Goal: Task Accomplishment & Management: Manage account settings

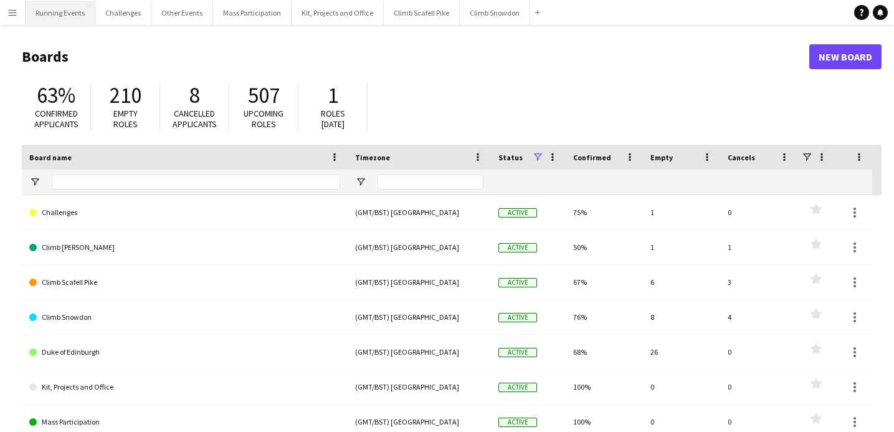
click at [44, 15] on button "Running Events Close" at bounding box center [61, 13] width 70 height 24
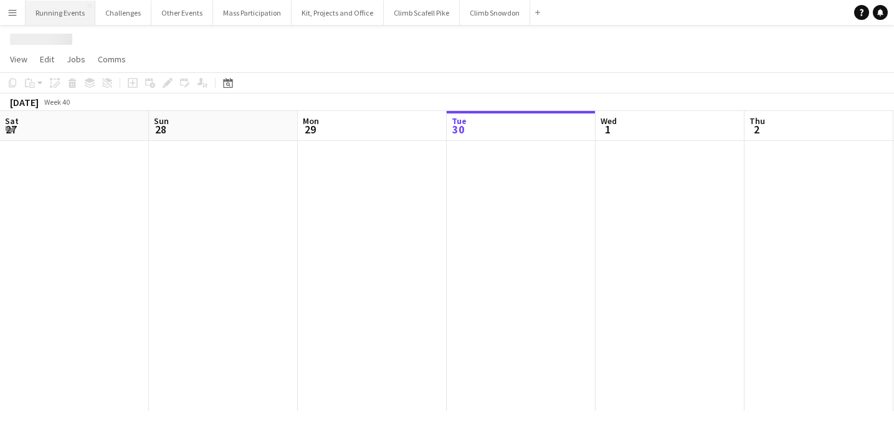
scroll to position [0, 298]
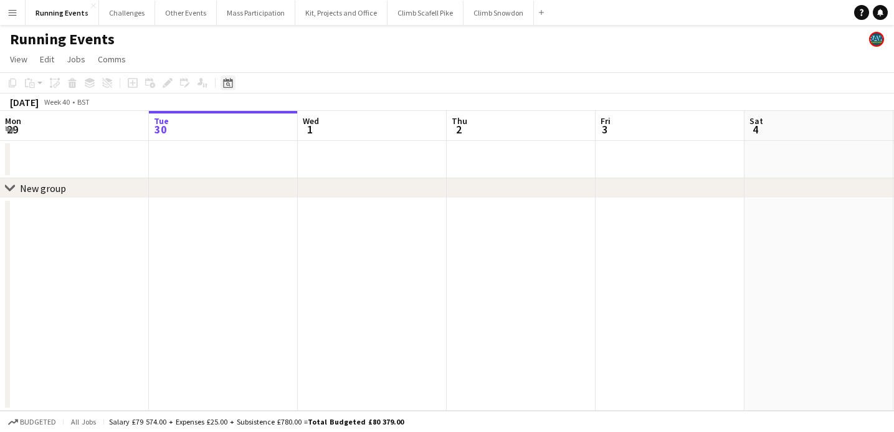
click at [226, 88] on div "Date picker" at bounding box center [228, 82] width 15 height 15
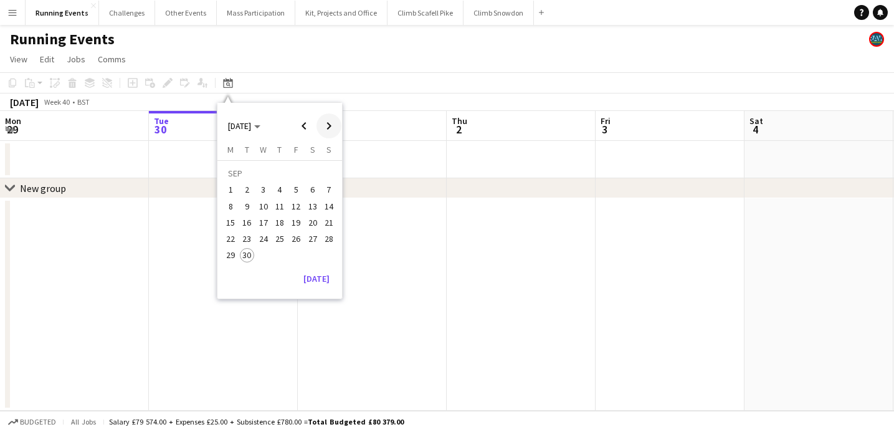
click at [330, 128] on span "Next month" at bounding box center [329, 125] width 25 height 25
click at [280, 191] on span "6" at bounding box center [279, 193] width 15 height 15
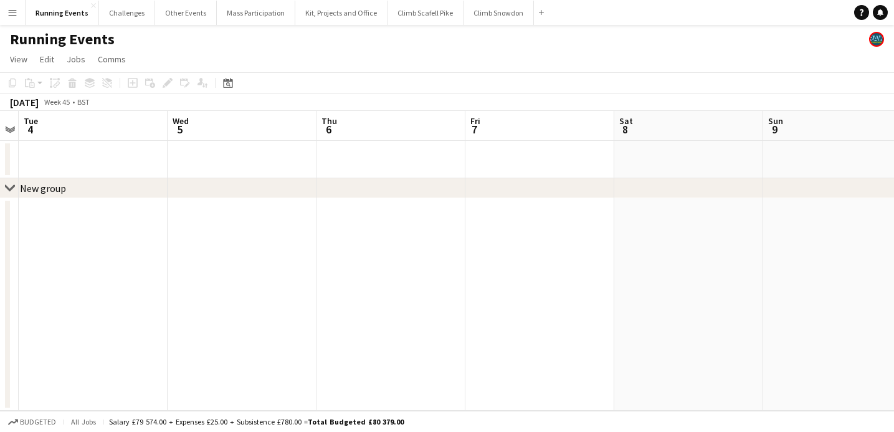
scroll to position [0, 0]
click at [348, 140] on app-board-header-date "Thu 6" at bounding box center [391, 126] width 149 height 30
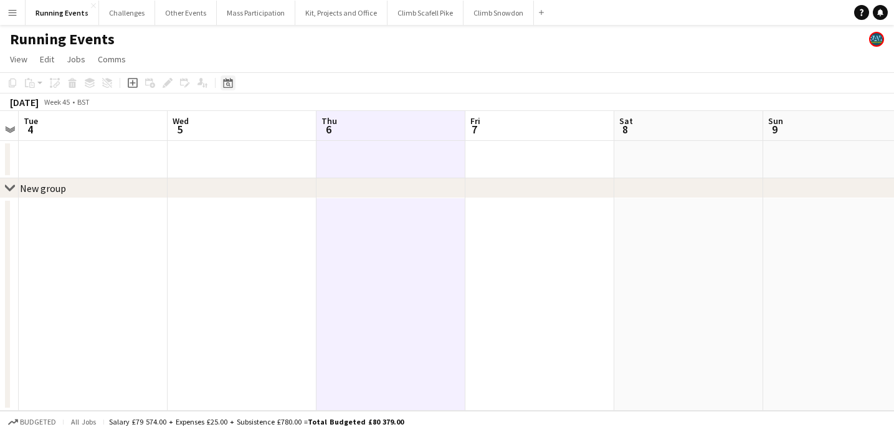
click at [229, 82] on icon "Date picker" at bounding box center [228, 83] width 10 height 10
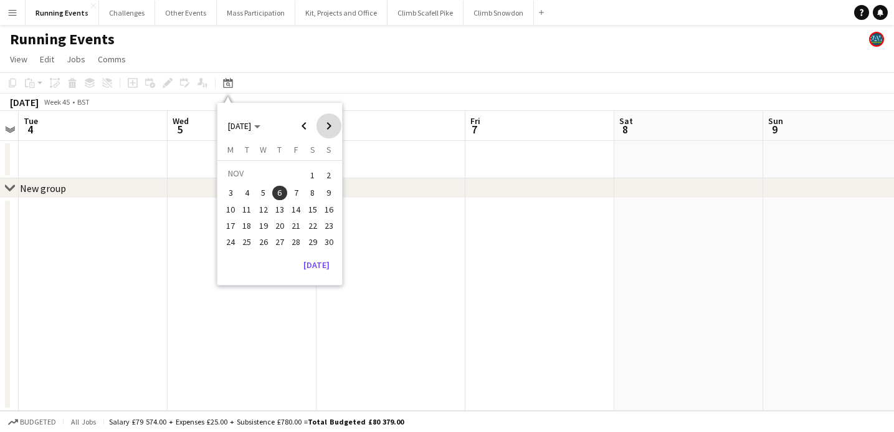
click at [330, 124] on span "Next month" at bounding box center [329, 125] width 25 height 25
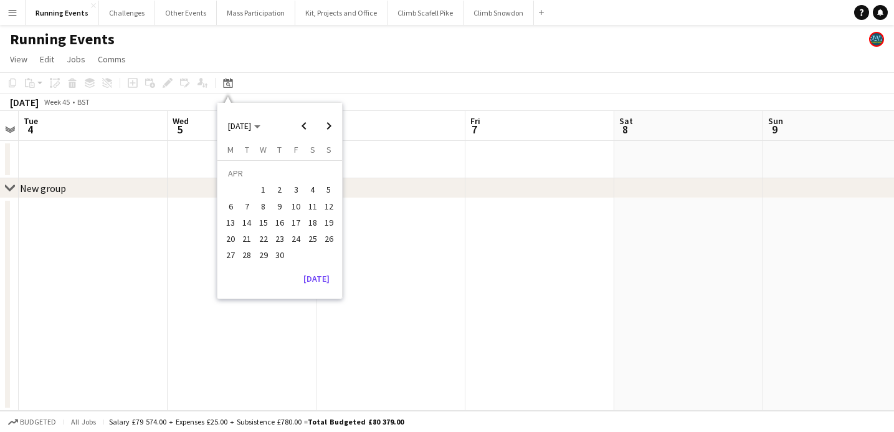
click at [312, 208] on span "11" at bounding box center [312, 206] width 15 height 15
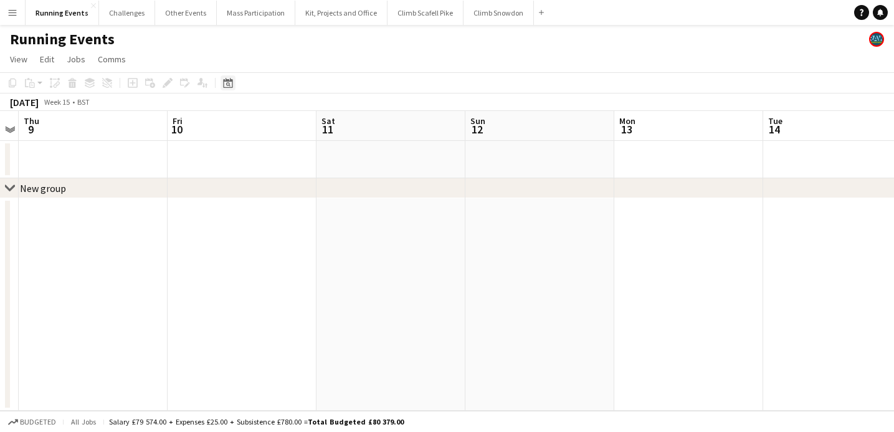
click at [228, 84] on icon "Date picker" at bounding box center [228, 83] width 10 height 10
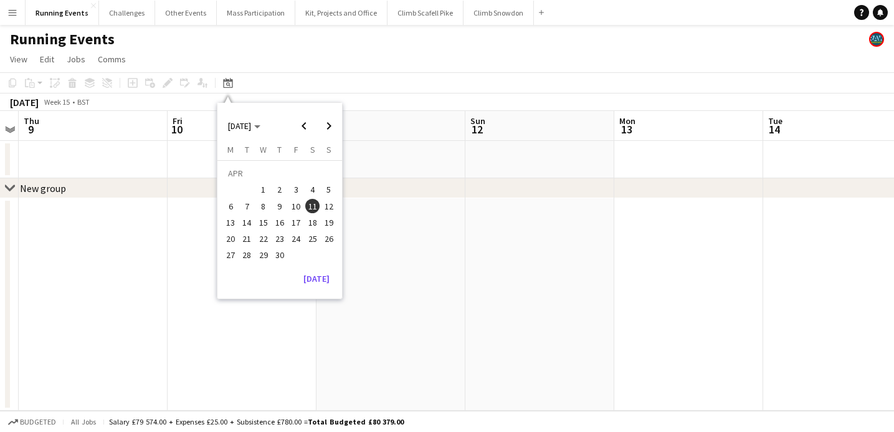
click at [315, 224] on span "18" at bounding box center [312, 222] width 15 height 15
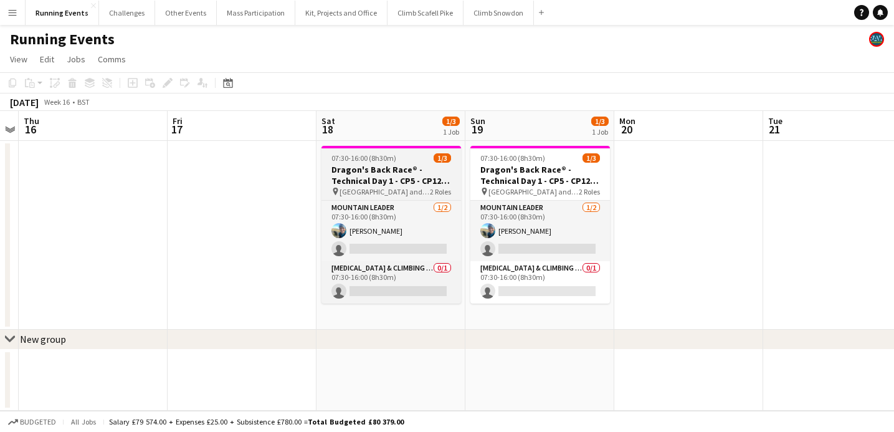
click at [367, 185] on h3 "Dragon's Back Race® - Technical Day 1 - CP5 - CP12 - Tryfan/Glyderau and Crib G…" at bounding box center [391, 175] width 140 height 22
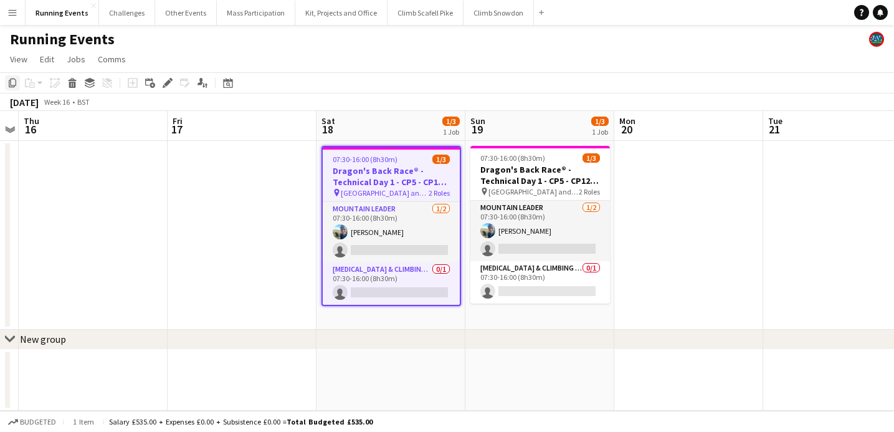
click at [10, 83] on icon "Copy" at bounding box center [12, 83] width 10 height 10
click at [226, 85] on icon "Date picker" at bounding box center [228, 83] width 10 height 10
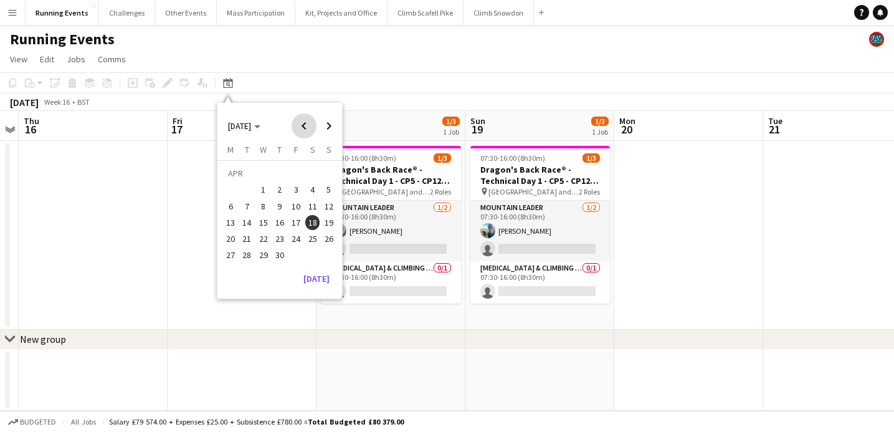
click at [298, 126] on span "Previous month" at bounding box center [304, 125] width 25 height 25
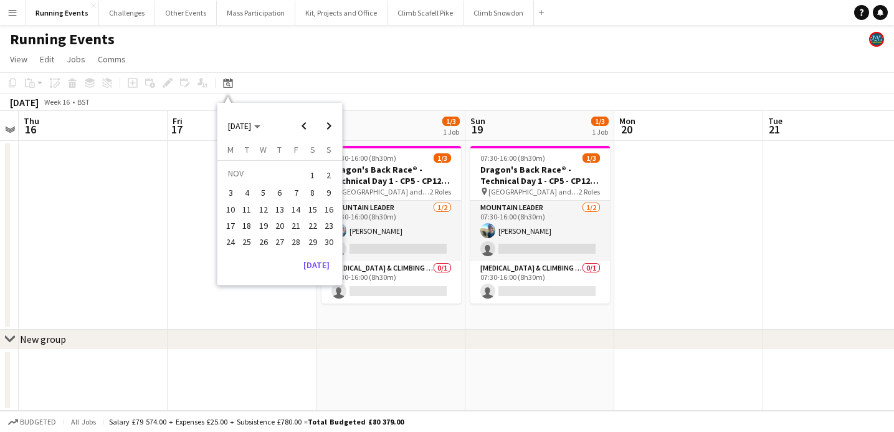
click at [278, 186] on span "6" at bounding box center [279, 193] width 15 height 15
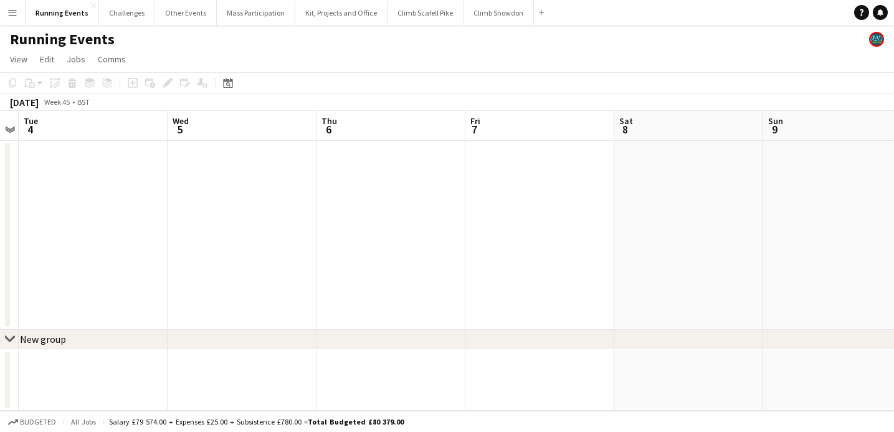
click at [350, 166] on app-date-cell at bounding box center [391, 235] width 149 height 189
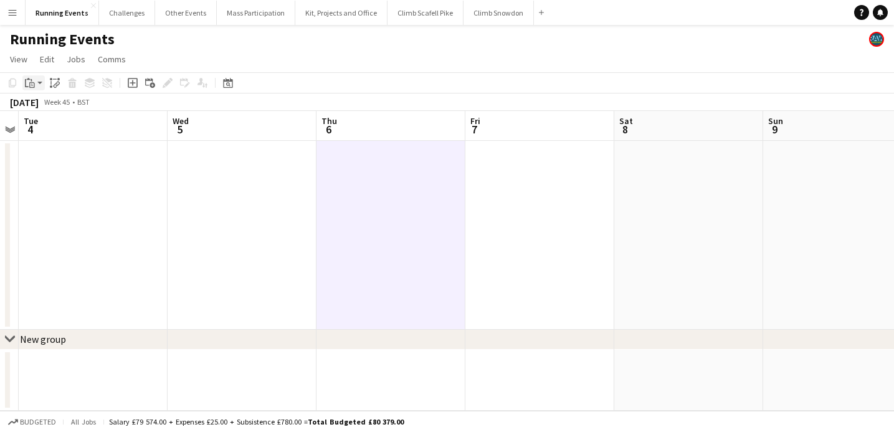
click at [38, 81] on app-action-btn "Paste" at bounding box center [33, 82] width 22 height 15
click at [38, 109] on link "Paste Command V" at bounding box center [82, 106] width 98 height 11
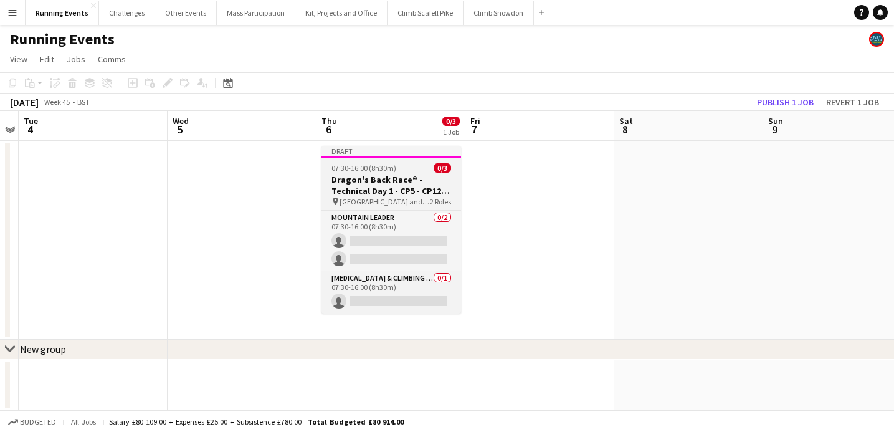
click at [376, 164] on span "07:30-16:00 (8h30m)" at bounding box center [363, 167] width 65 height 9
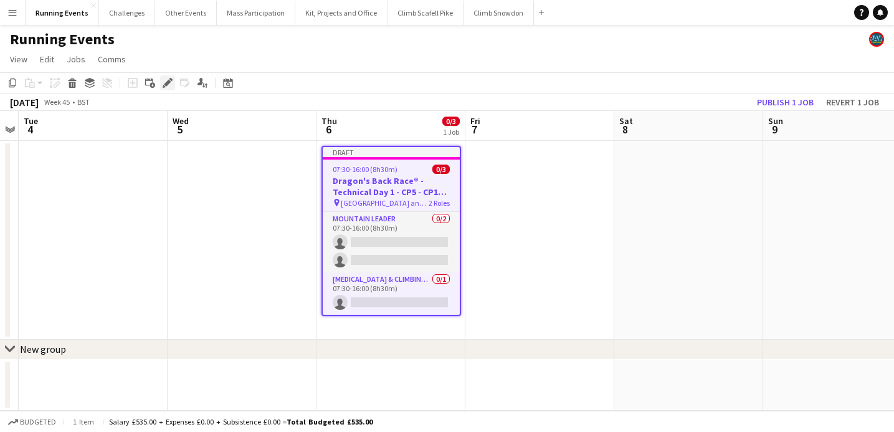
click at [166, 82] on icon "Edit" at bounding box center [168, 83] width 10 height 10
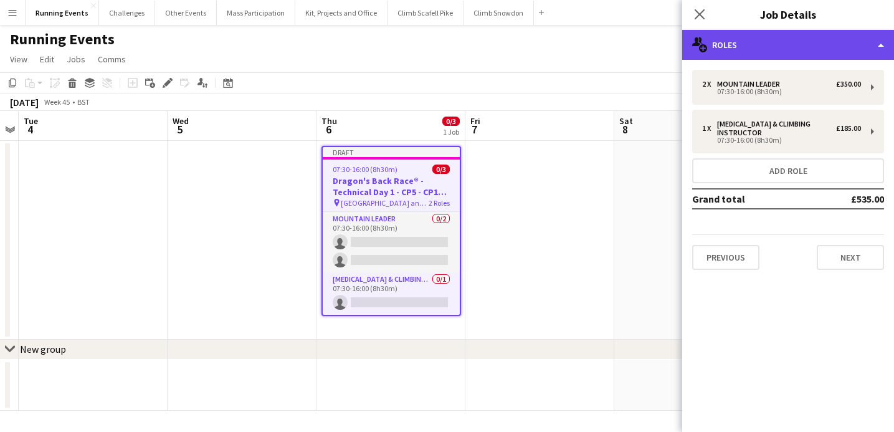
click at [847, 50] on div "multiple-users-add Roles" at bounding box center [788, 45] width 212 height 30
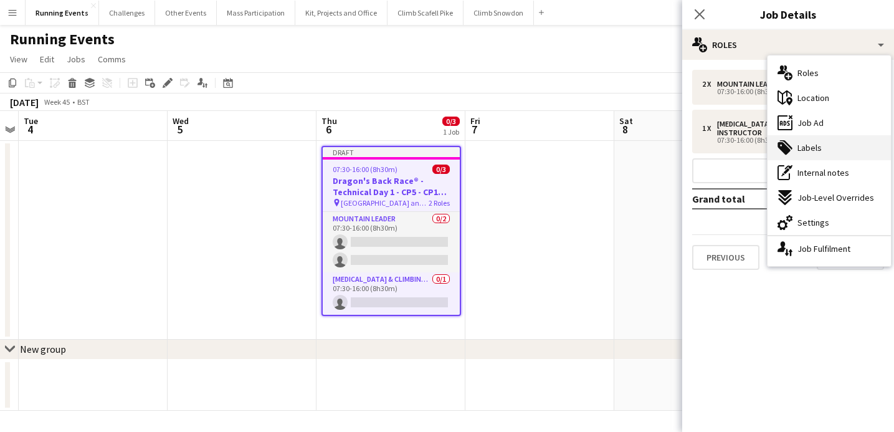
click at [823, 144] on div "tags-double Labels" at bounding box center [829, 147] width 123 height 25
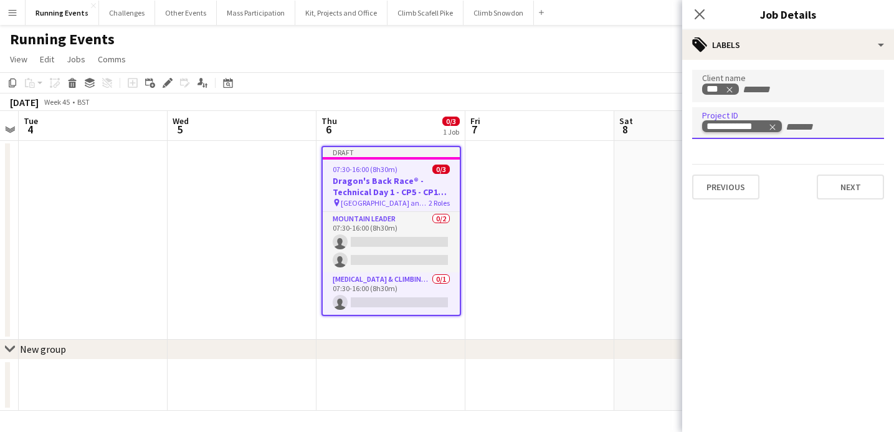
click at [773, 131] on span "Remove tag" at bounding box center [772, 126] width 9 height 12
click at [731, 89] on icon "Remove tag" at bounding box center [730, 90] width 6 height 6
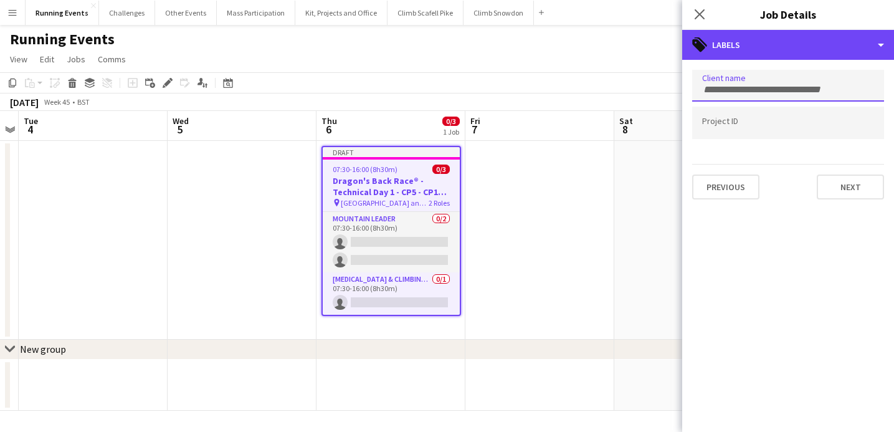
click at [841, 52] on div "tags-double Labels" at bounding box center [788, 45] width 212 height 30
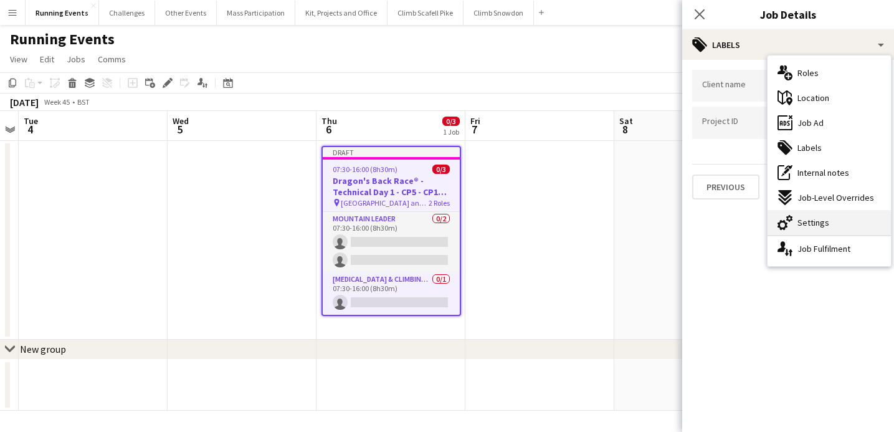
click at [843, 216] on div "cog-double-3 Settings" at bounding box center [829, 222] width 123 height 25
type input "*******"
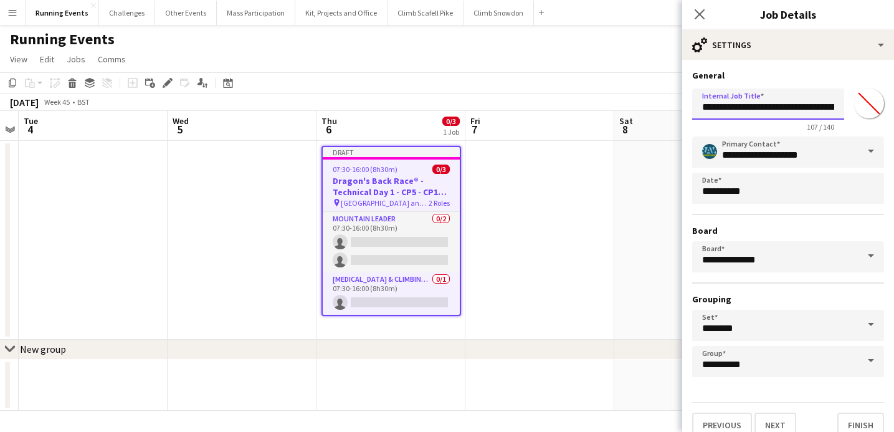
drag, startPoint x: 702, startPoint y: 110, endPoint x: 886, endPoint y: 111, distance: 184.4
click at [886, 111] on form "**********" at bounding box center [788, 254] width 212 height 368
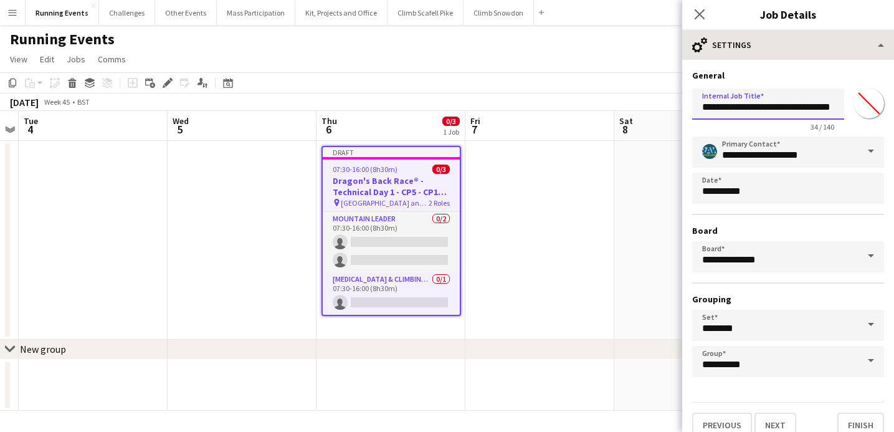
type input "**********"
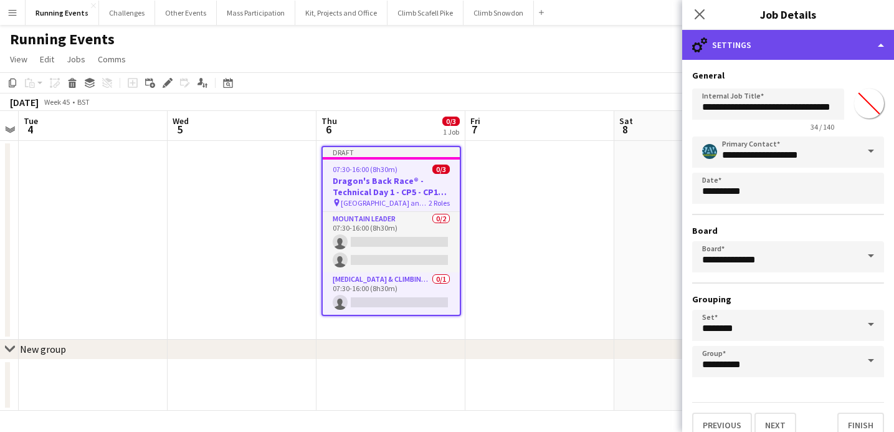
click at [864, 48] on div "cog-double-3 Settings" at bounding box center [788, 45] width 212 height 30
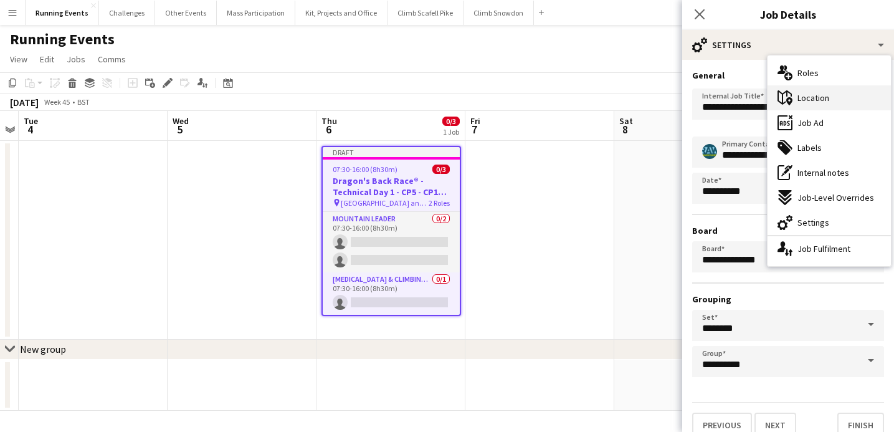
click at [824, 98] on span "Location" at bounding box center [814, 97] width 32 height 11
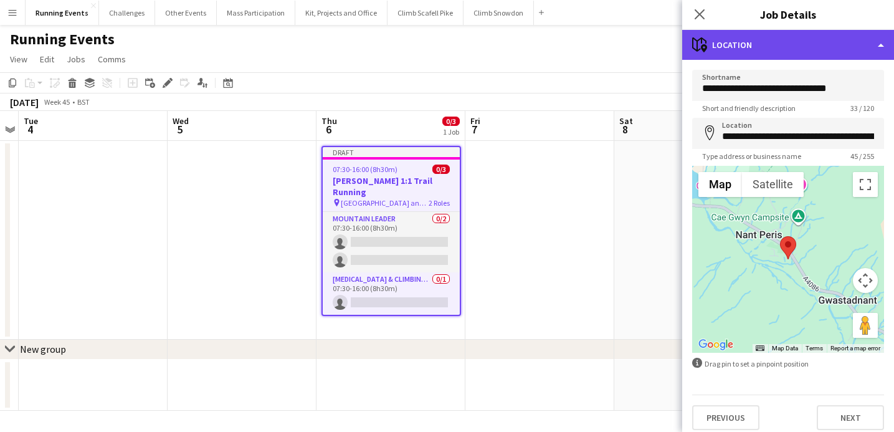
click at [867, 49] on div "maps-pin-1 Location" at bounding box center [788, 45] width 212 height 30
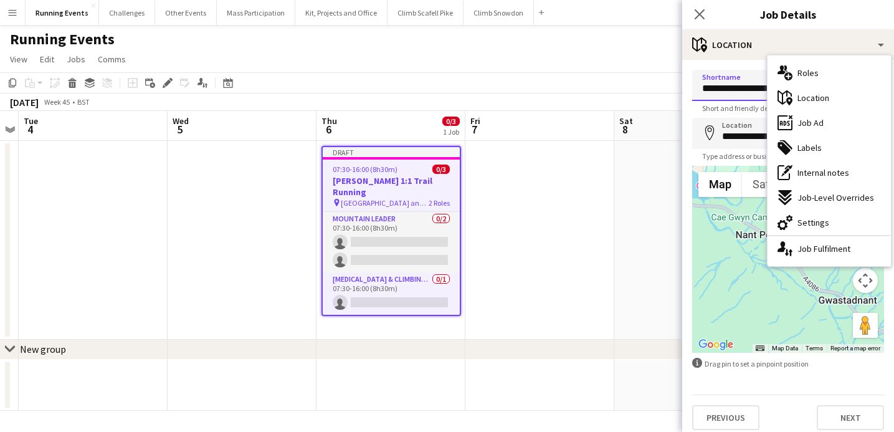
click at [701, 88] on input "**********" at bounding box center [788, 85] width 192 height 31
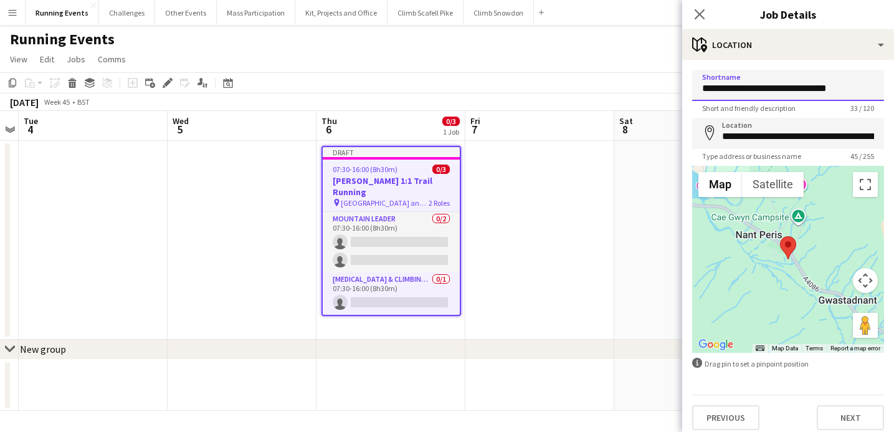
drag, startPoint x: 701, startPoint y: 88, endPoint x: 869, endPoint y: 91, distance: 167.6
click at [869, 91] on input "**********" at bounding box center [788, 85] width 192 height 31
click at [850, 80] on input "**********" at bounding box center [788, 85] width 192 height 31
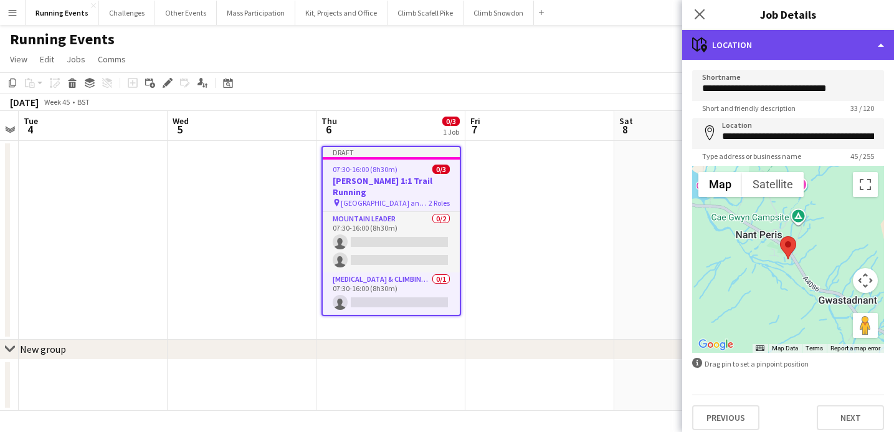
click at [880, 48] on div "maps-pin-1 Location" at bounding box center [788, 45] width 212 height 30
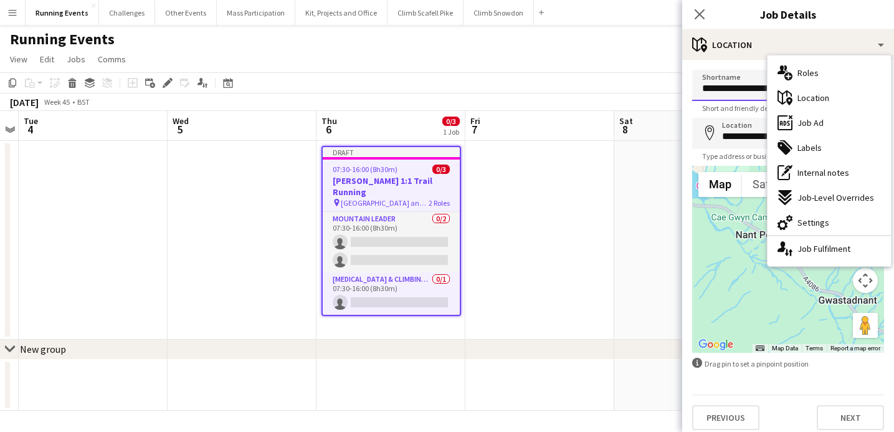
click at [732, 92] on input "**********" at bounding box center [788, 85] width 192 height 31
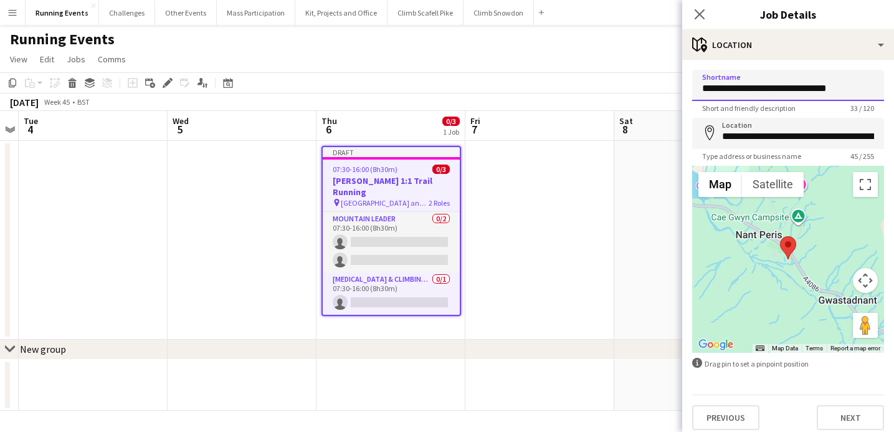
click at [845, 86] on input "**********" at bounding box center [788, 85] width 192 height 31
drag, startPoint x: 845, startPoint y: 86, endPoint x: 664, endPoint y: 83, distance: 181.3
click at [664, 83] on body "Menu Boards Boards Boards All jobs Status Workforce Workforce My Workforce Recr…" at bounding box center [447, 216] width 894 height 432
type input "**********"
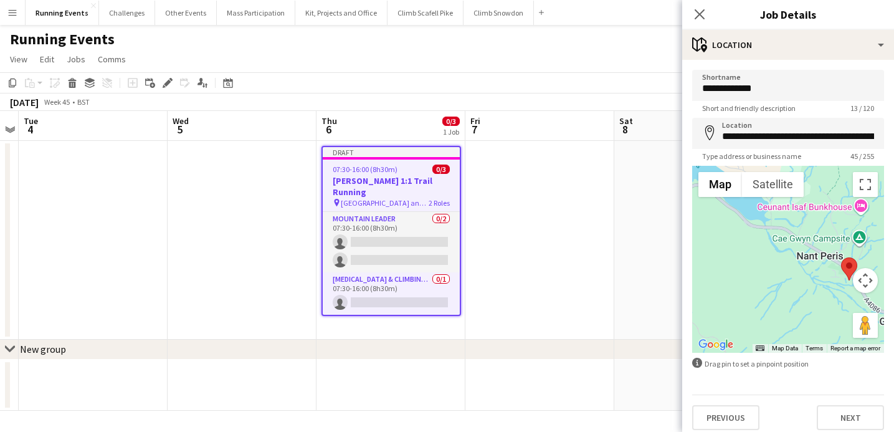
drag, startPoint x: 812, startPoint y: 247, endPoint x: 875, endPoint y: 269, distance: 66.4
click at [875, 269] on div "Map Terrain Satellite Labels Map Data Map data ©2025 Map data ©2025 200 m Click…" at bounding box center [788, 259] width 192 height 187
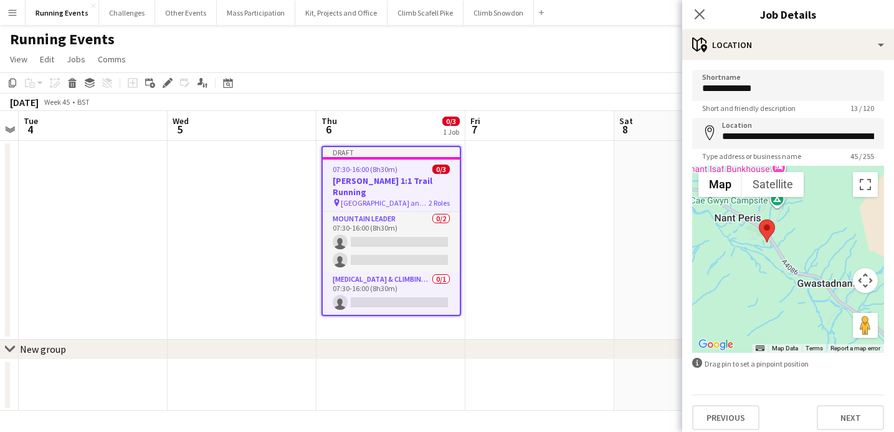
drag, startPoint x: 828, startPoint y: 286, endPoint x: 741, endPoint y: 247, distance: 94.8
click at [741, 247] on div at bounding box center [788, 259] width 192 height 187
drag, startPoint x: 766, startPoint y: 236, endPoint x: 827, endPoint y: 292, distance: 82.9
click at [817, 274] on area at bounding box center [817, 274] width 0 height 0
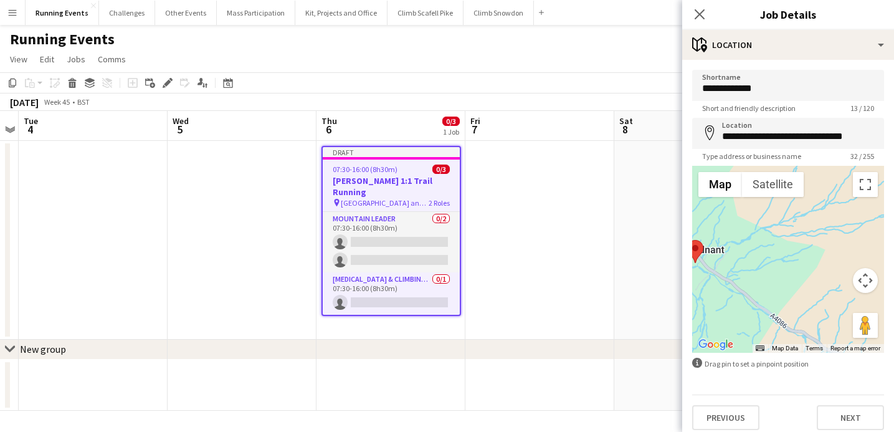
drag, startPoint x: 828, startPoint y: 240, endPoint x: 712, endPoint y: 206, distance: 121.3
click at [712, 206] on div at bounding box center [788, 259] width 192 height 187
drag, startPoint x: 697, startPoint y: 254, endPoint x: 822, endPoint y: 269, distance: 125.5
click at [720, 240] on area at bounding box center [720, 240] width 0 height 0
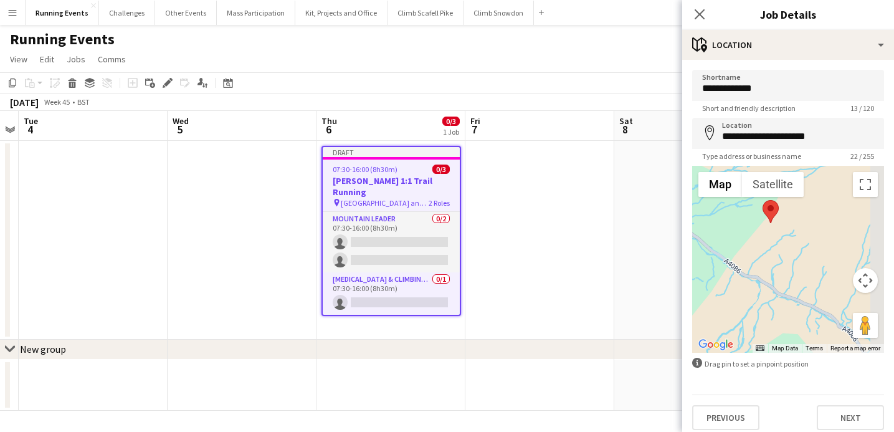
drag, startPoint x: 847, startPoint y: 256, endPoint x: 799, endPoint y: 202, distance: 72.0
click at [799, 201] on div at bounding box center [788, 259] width 192 height 187
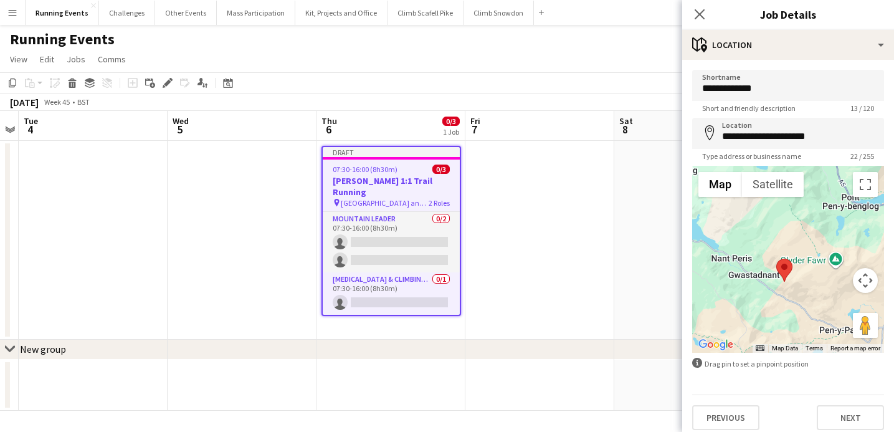
drag, startPoint x: 826, startPoint y: 310, endPoint x: 770, endPoint y: 265, distance: 71.7
click at [770, 265] on div at bounding box center [788, 259] width 192 height 187
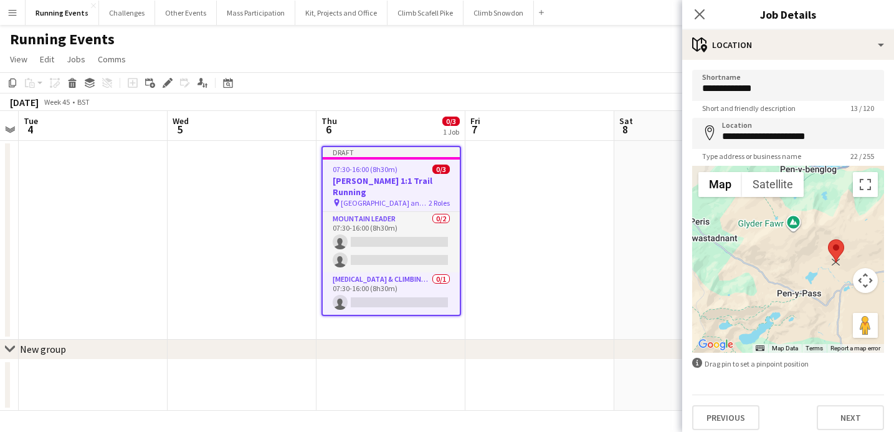
drag, startPoint x: 740, startPoint y: 232, endPoint x: 836, endPoint y: 250, distance: 96.9
click at [828, 239] on area at bounding box center [828, 239] width 0 height 0
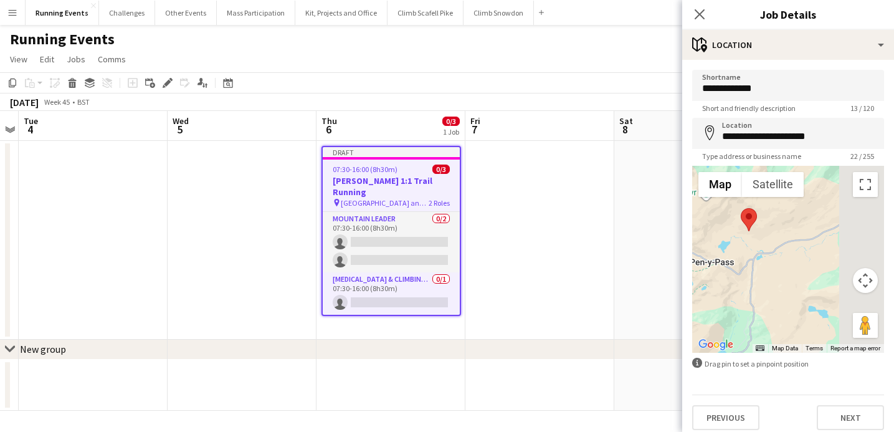
drag, startPoint x: 819, startPoint y: 302, endPoint x: 709, endPoint y: 268, distance: 115.5
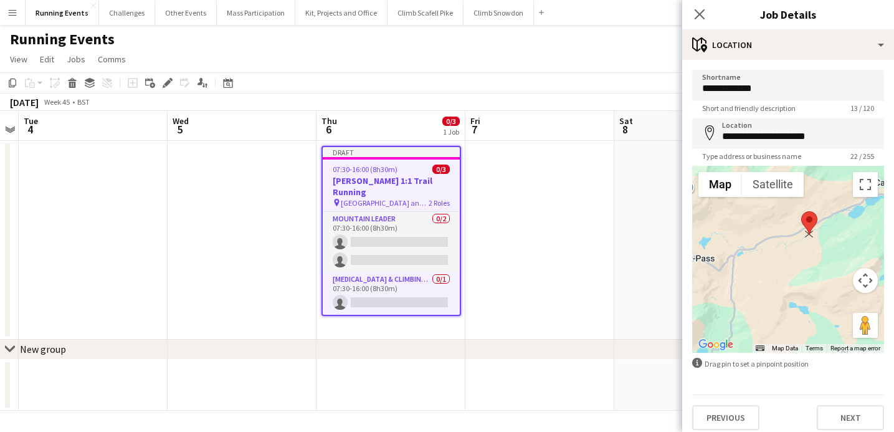
drag, startPoint x: 730, startPoint y: 214, endPoint x: 814, endPoint y: 221, distance: 85.0
click at [801, 211] on area at bounding box center [801, 211] width 0 height 0
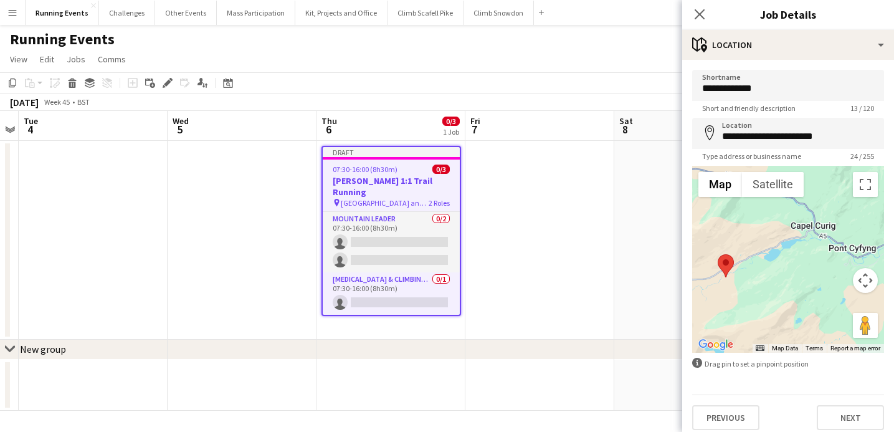
drag, startPoint x: 847, startPoint y: 246, endPoint x: 759, endPoint y: 290, distance: 98.4
click at [759, 290] on div at bounding box center [788, 259] width 192 height 187
drag, startPoint x: 723, startPoint y: 263, endPoint x: 841, endPoint y: 231, distance: 122.1
click at [834, 222] on area at bounding box center [834, 222] width 0 height 0
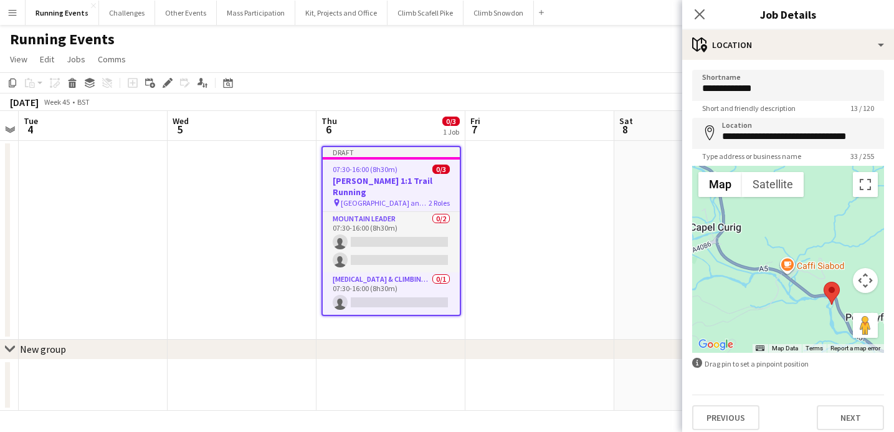
drag, startPoint x: 831, startPoint y: 283, endPoint x: 750, endPoint y: 253, distance: 86.0
click at [750, 253] on div at bounding box center [788, 259] width 192 height 187
drag, startPoint x: 834, startPoint y: 294, endPoint x: 786, endPoint y: 260, distance: 59.5
click at [778, 248] on area at bounding box center [778, 248] width 0 height 0
type input "**********"
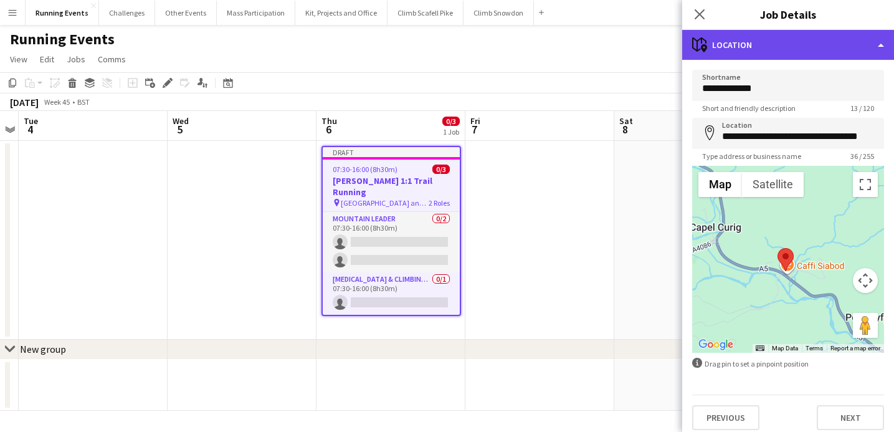
click at [848, 47] on div "maps-pin-1 Location" at bounding box center [788, 45] width 212 height 30
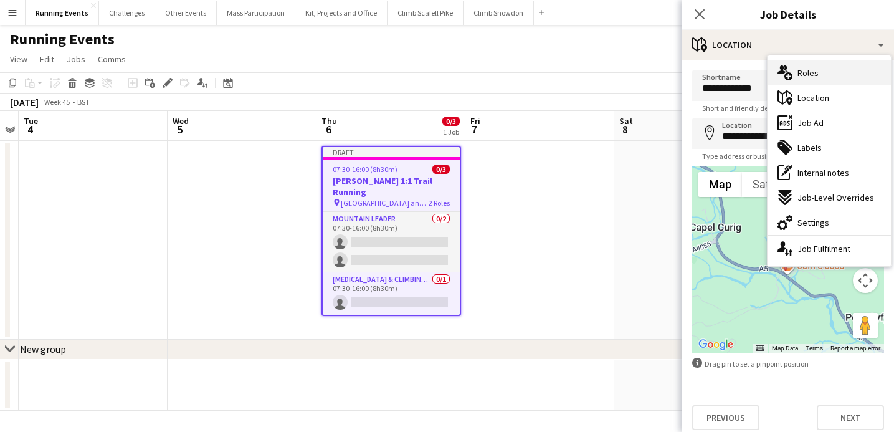
click at [829, 76] on div "multiple-users-add Roles" at bounding box center [829, 72] width 123 height 25
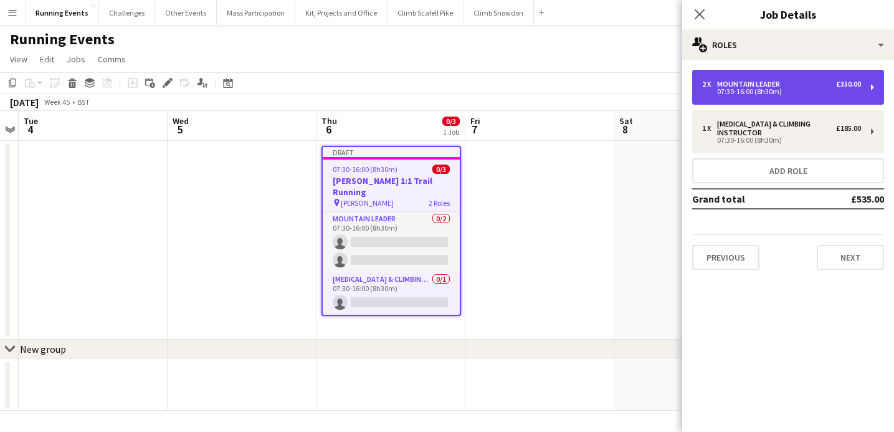
click at [828, 88] on div "2 x Mountain Leader £350.00" at bounding box center [781, 84] width 159 height 9
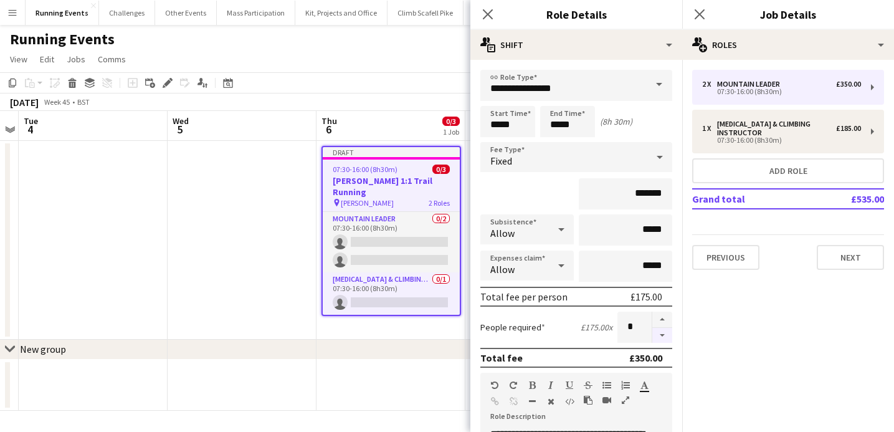
click at [660, 338] on button "button" at bounding box center [662, 336] width 20 height 16
type input "*"
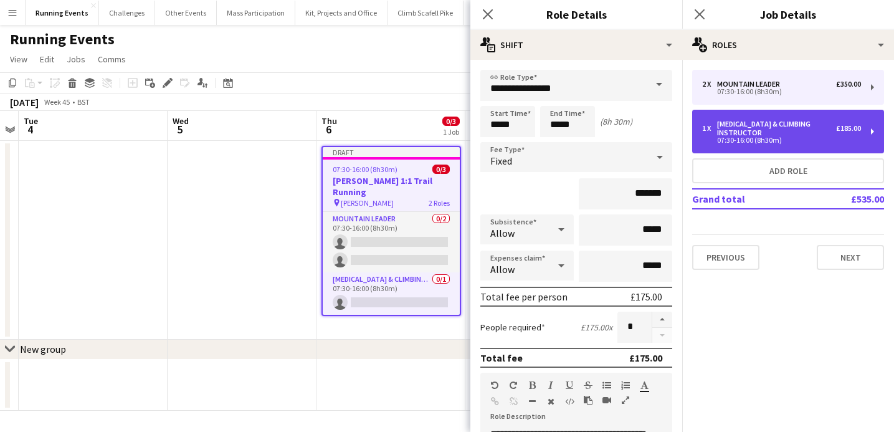
click at [815, 124] on div "[MEDICAL_DATA] & Climbing Instructor" at bounding box center [776, 128] width 119 height 17
type input "**********"
type input "*******"
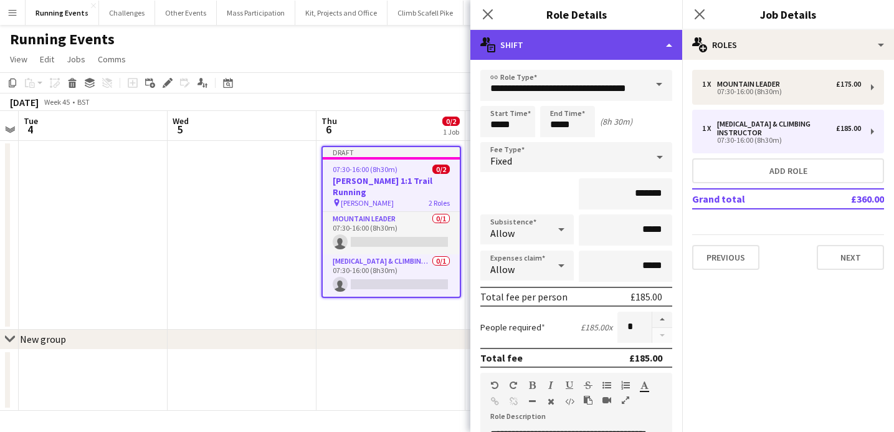
click at [665, 45] on div "multiple-actions-text Shift" at bounding box center [576, 45] width 212 height 30
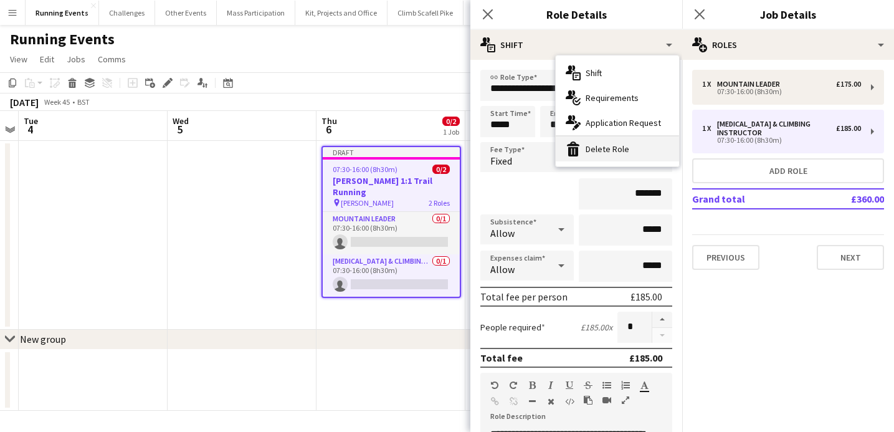
click at [626, 149] on div "bin-2 Delete Role" at bounding box center [617, 148] width 123 height 25
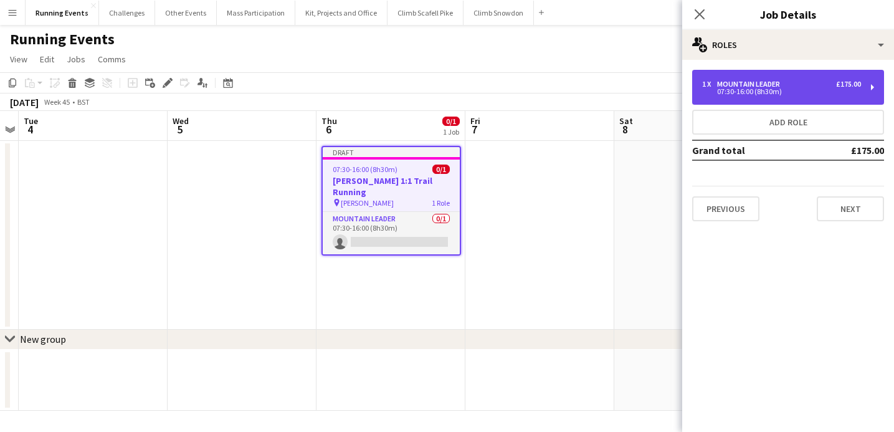
click at [781, 85] on div "Mountain Leader" at bounding box center [751, 84] width 68 height 9
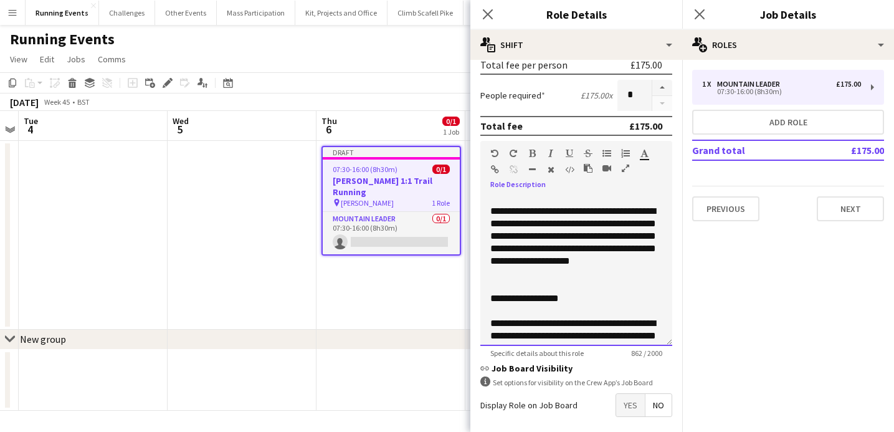
scroll to position [298, 0]
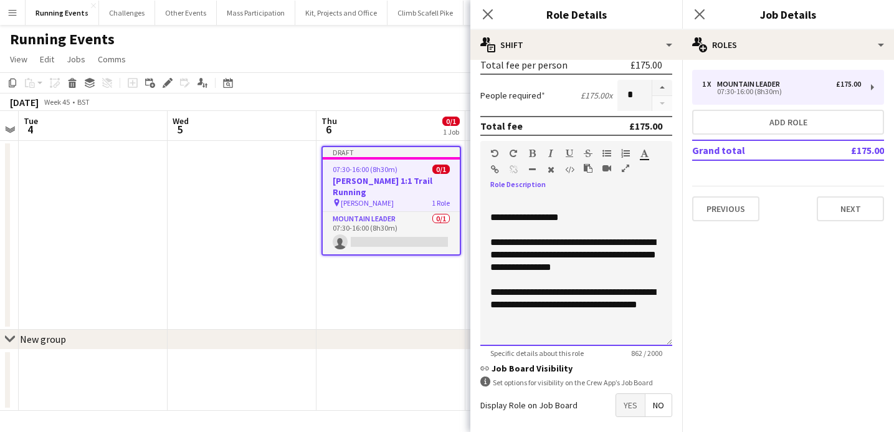
drag, startPoint x: 490, startPoint y: 204, endPoint x: 492, endPoint y: 393, distance: 188.8
click at [492, 393] on form "**********" at bounding box center [576, 162] width 212 height 649
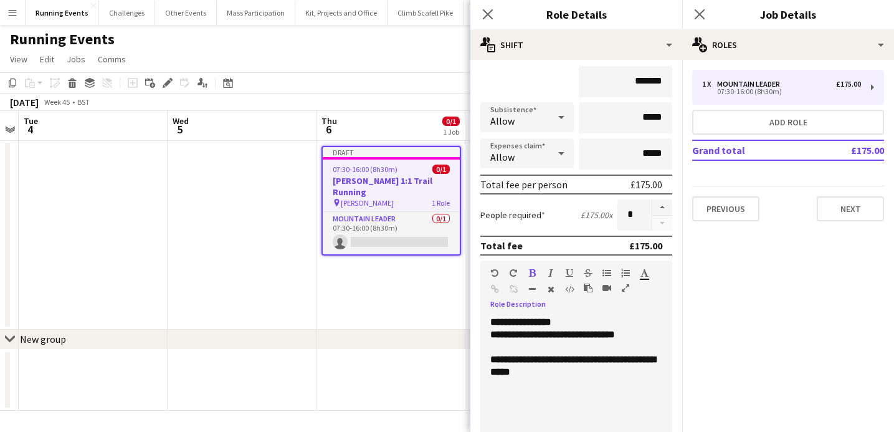
scroll to position [72, 0]
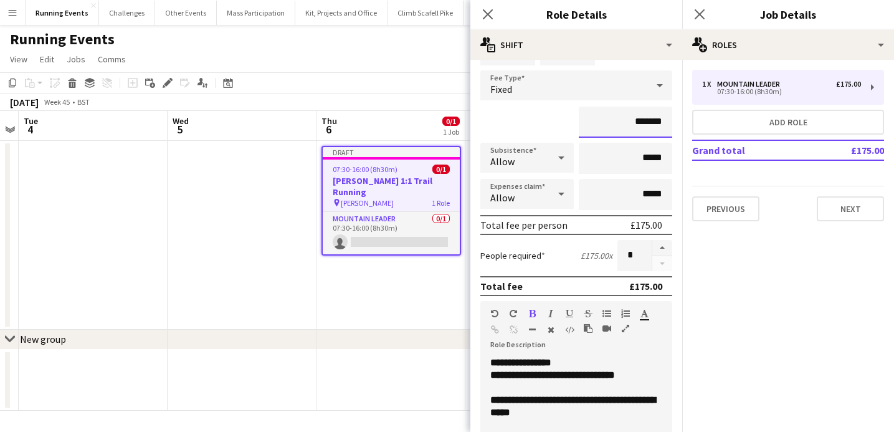
click at [648, 122] on input "*******" at bounding box center [625, 122] width 93 height 31
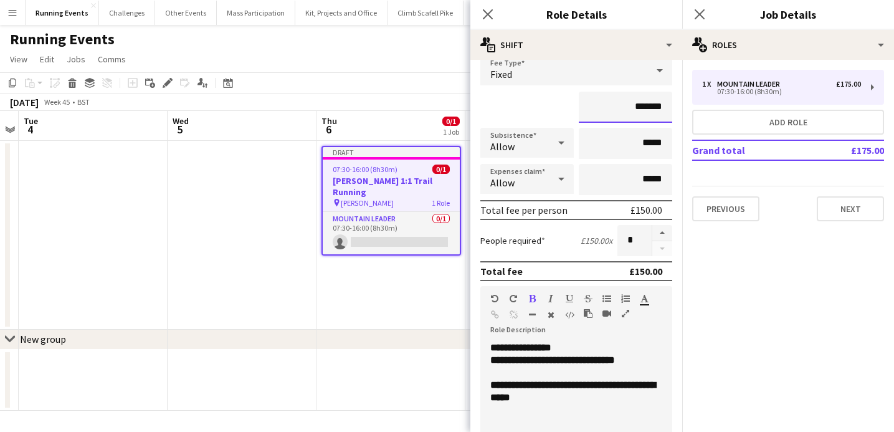
scroll to position [85, 0]
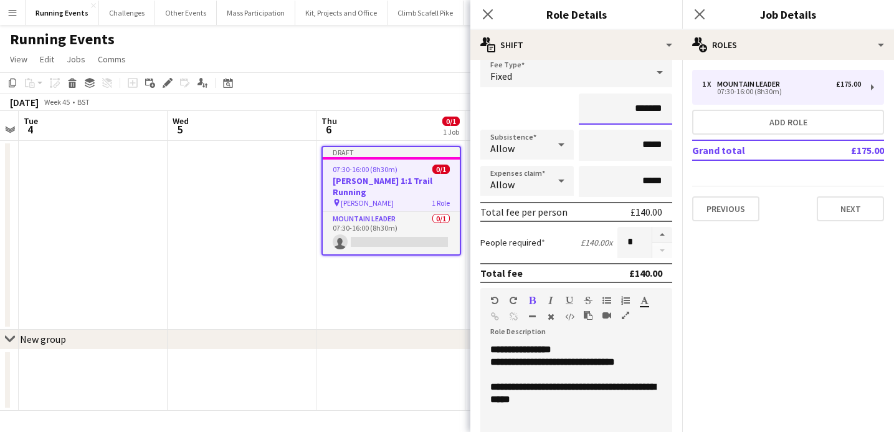
type input "*******"
click at [583, 402] on div "**********" at bounding box center [576, 393] width 172 height 25
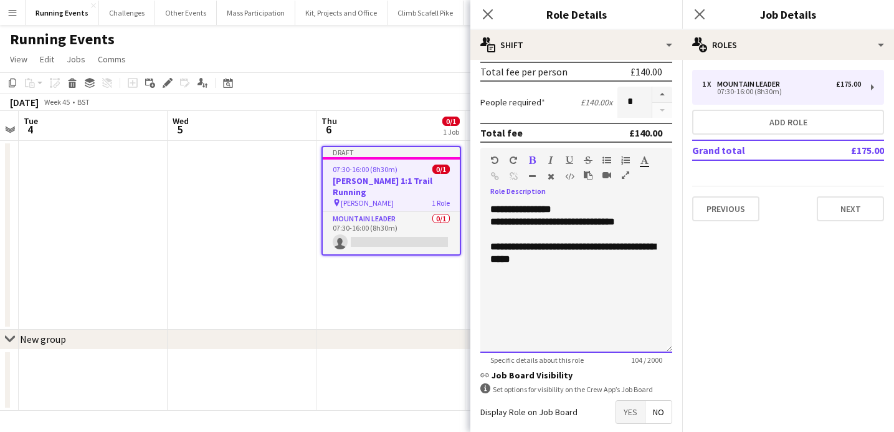
scroll to position [259, 0]
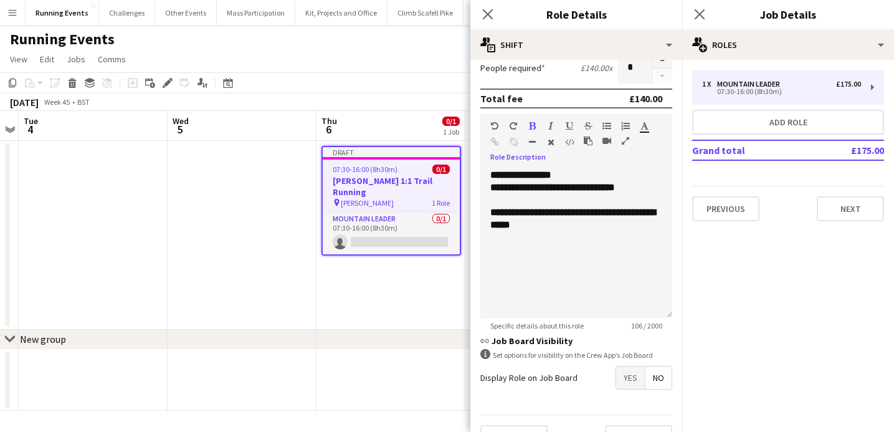
click at [532, 125] on icon "button" at bounding box center [532, 125] width 7 height 9
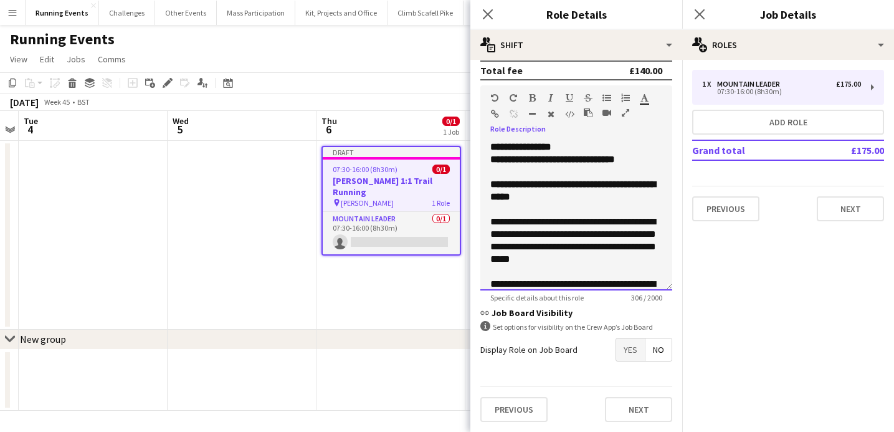
scroll to position [22, 0]
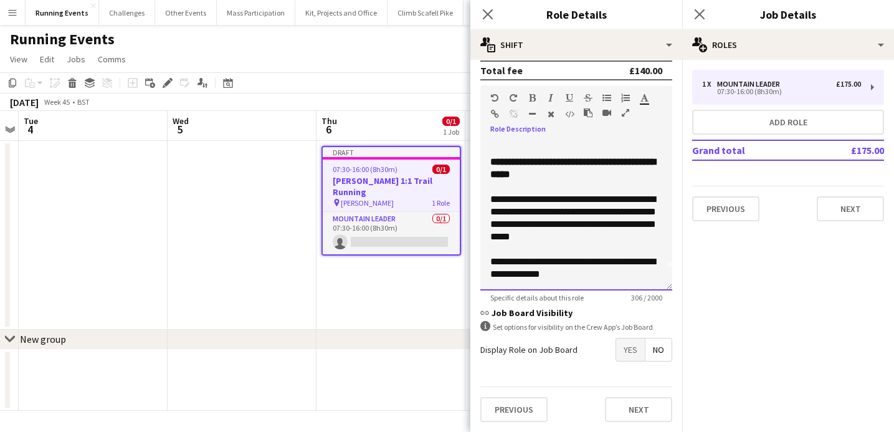
drag, startPoint x: 490, startPoint y: 148, endPoint x: 490, endPoint y: 355, distance: 207.5
click at [490, 355] on form "**********" at bounding box center [576, 107] width 212 height 649
copy div "**********"
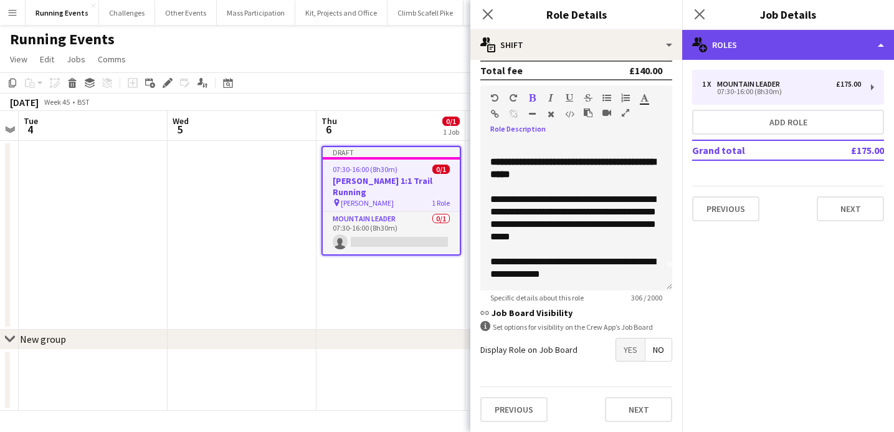
click at [800, 40] on div "multiple-users-add Roles" at bounding box center [788, 45] width 212 height 30
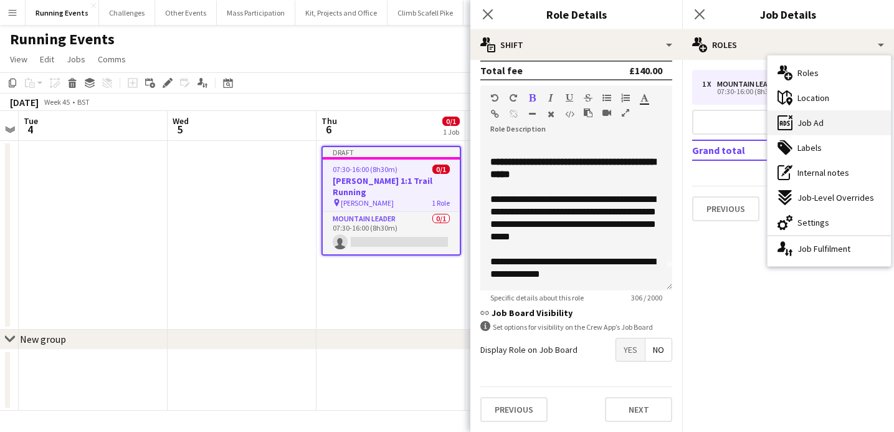
click at [814, 120] on span "Job Ad" at bounding box center [811, 122] width 26 height 11
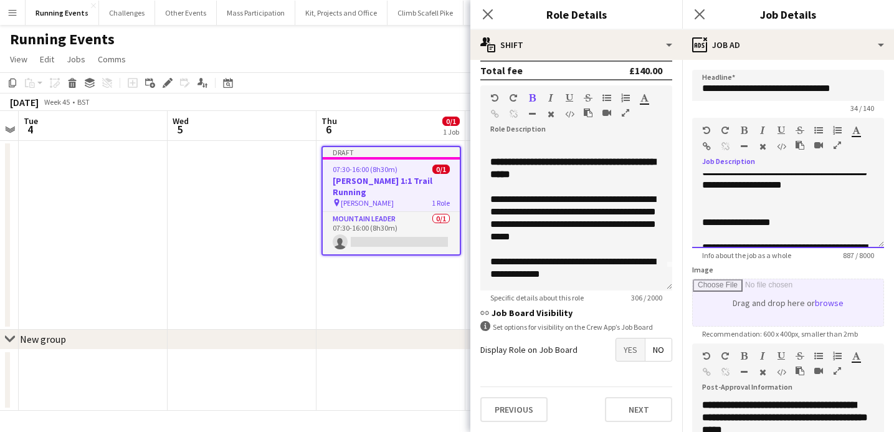
scroll to position [384, 0]
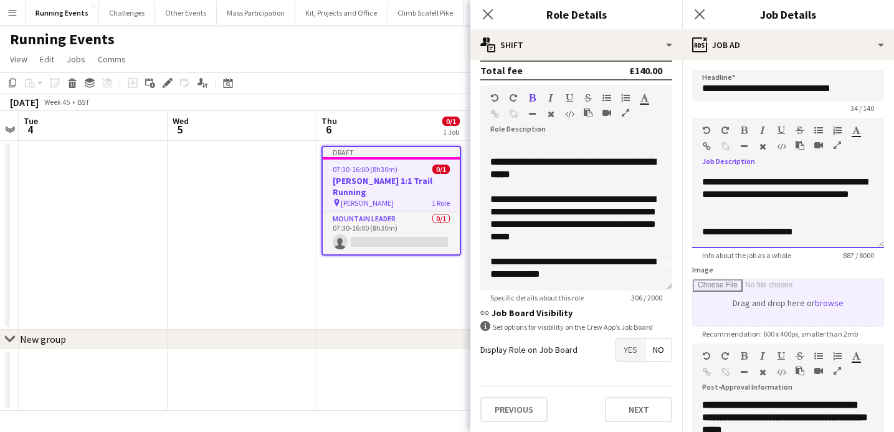
drag, startPoint x: 704, startPoint y: 181, endPoint x: 703, endPoint y: 323, distance: 141.4
click at [703, 323] on form "**********" at bounding box center [788, 343] width 212 height 546
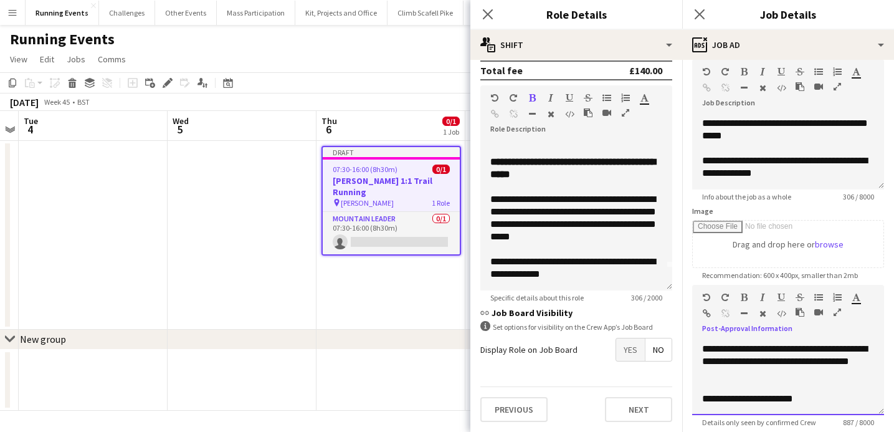
scroll to position [194, 0]
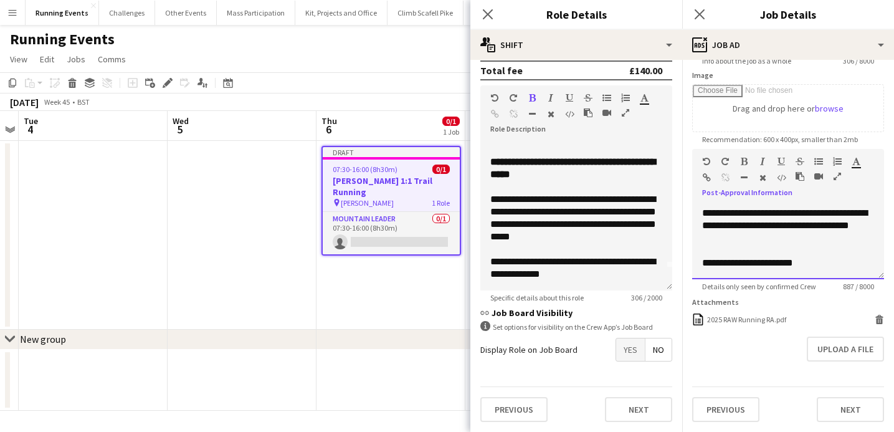
drag, startPoint x: 703, startPoint y: 345, endPoint x: 703, endPoint y: 482, distance: 136.4
click at [703, 431] on html "Menu Boards Boards Boards All jobs Status Workforce Workforce My Workforce Recr…" at bounding box center [447, 216] width 894 height 432
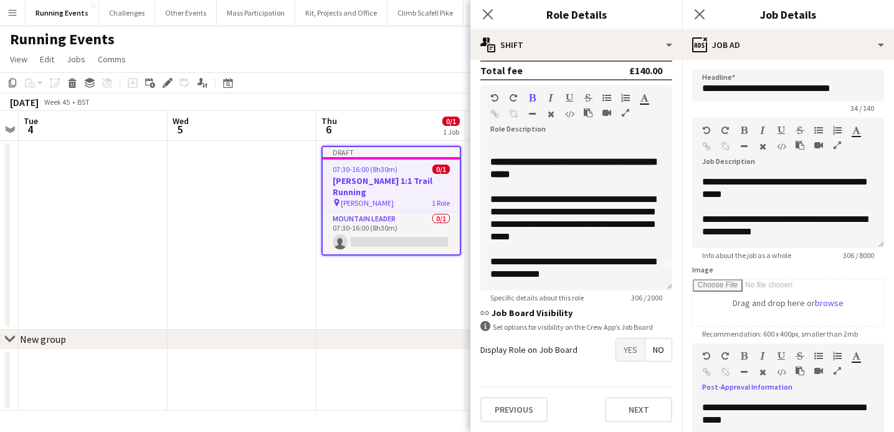
scroll to position [0, 0]
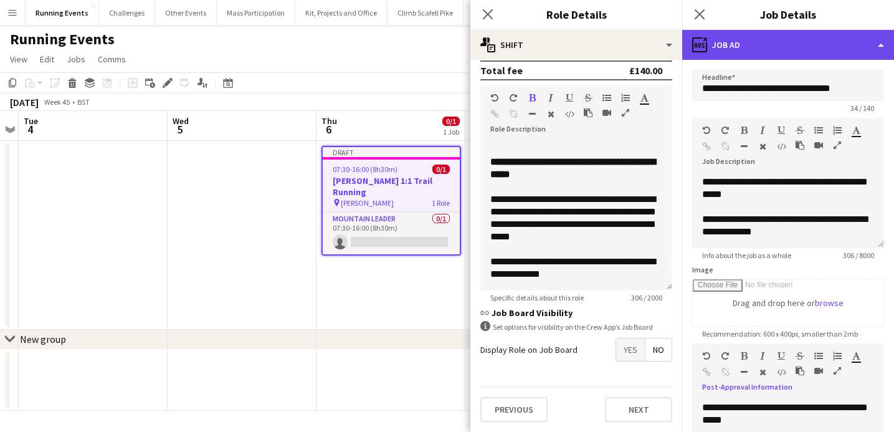
click at [759, 49] on div "ads-window Job Ad" at bounding box center [788, 45] width 212 height 30
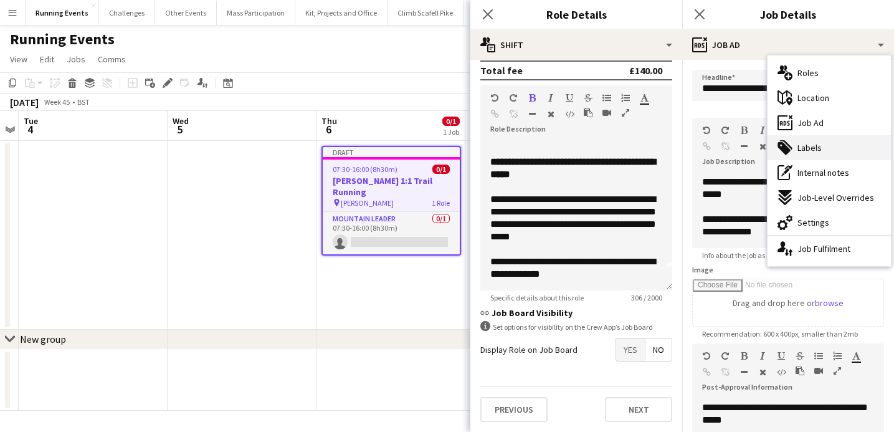
click at [798, 150] on span "Labels" at bounding box center [810, 147] width 24 height 11
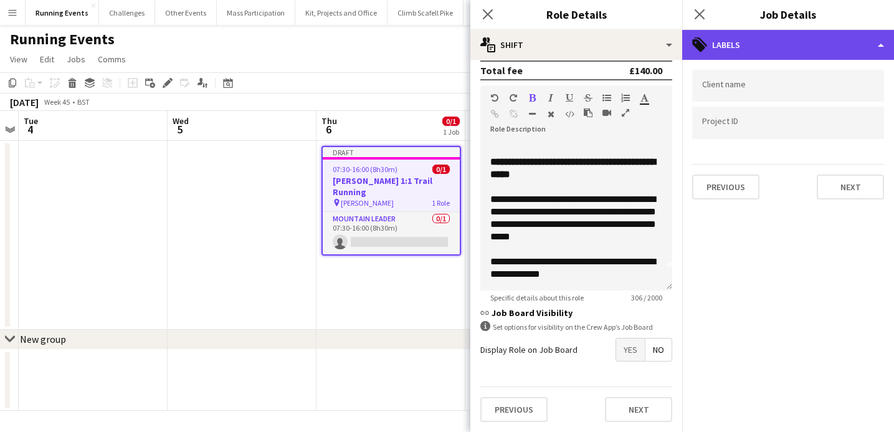
click at [779, 46] on div "tags-double Labels" at bounding box center [788, 45] width 212 height 30
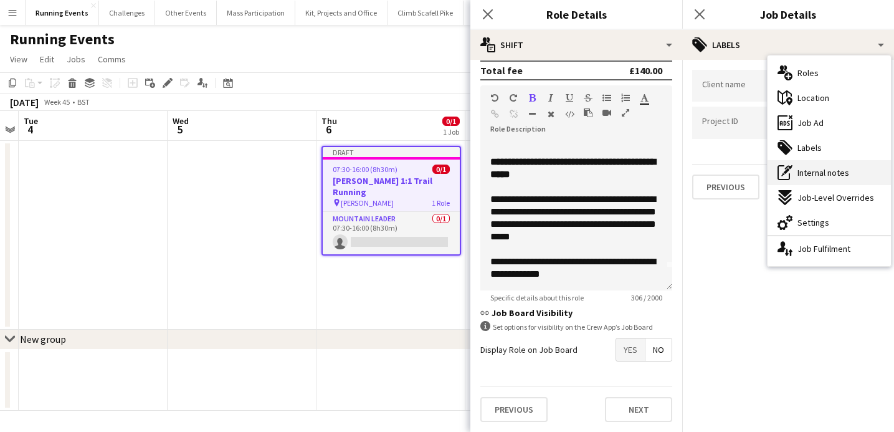
click at [831, 169] on span "Internal notes" at bounding box center [824, 172] width 52 height 11
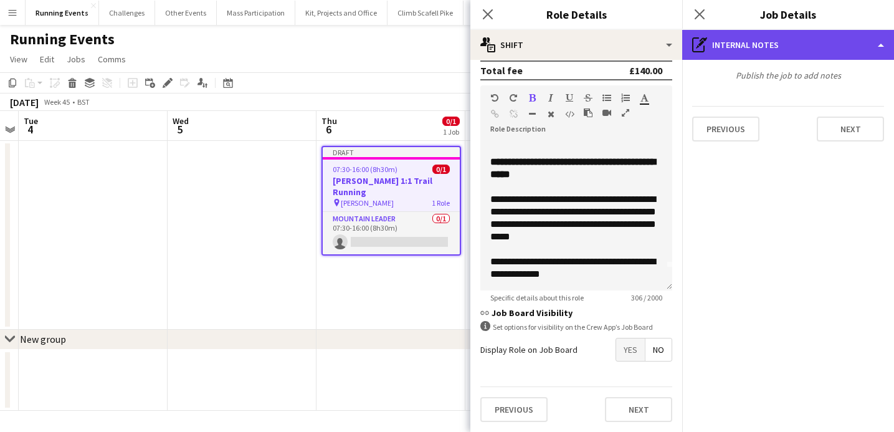
click at [805, 50] on div "pen-write Internal notes" at bounding box center [788, 45] width 212 height 30
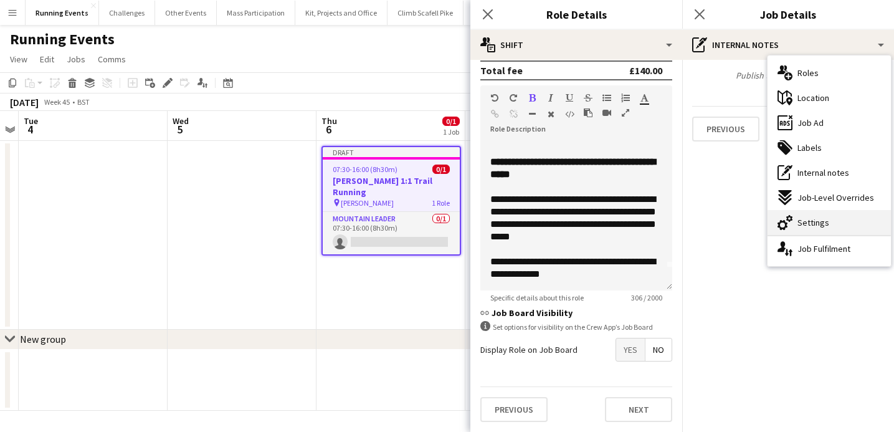
click at [834, 221] on div "cog-double-3 Settings" at bounding box center [829, 222] width 123 height 25
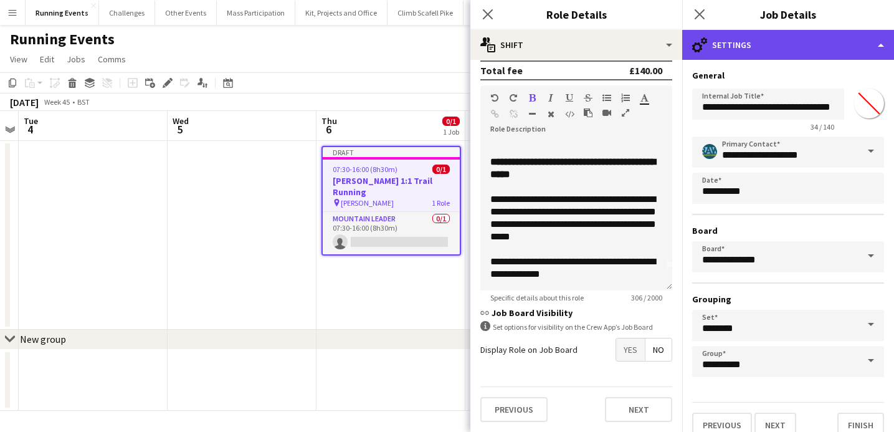
click at [794, 49] on div "cog-double-3 Settings" at bounding box center [788, 45] width 212 height 30
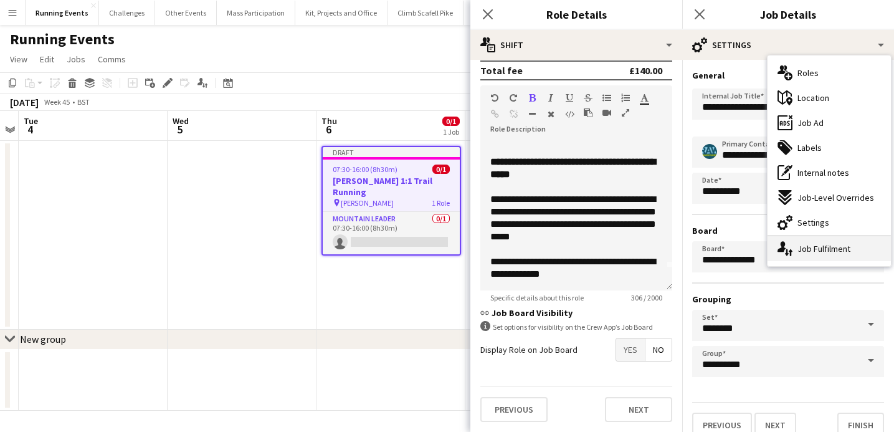
click at [817, 252] on div "single-neutral-actions-up-down Job Fulfilment" at bounding box center [829, 248] width 123 height 25
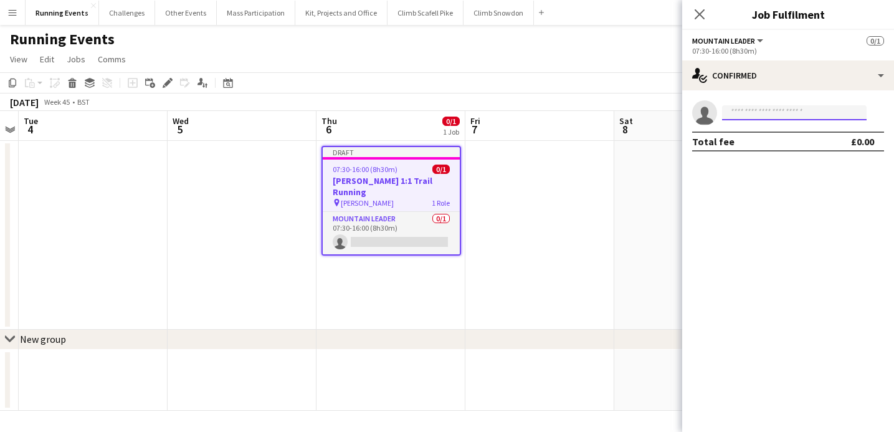
click at [759, 112] on input at bounding box center [794, 112] width 145 height 15
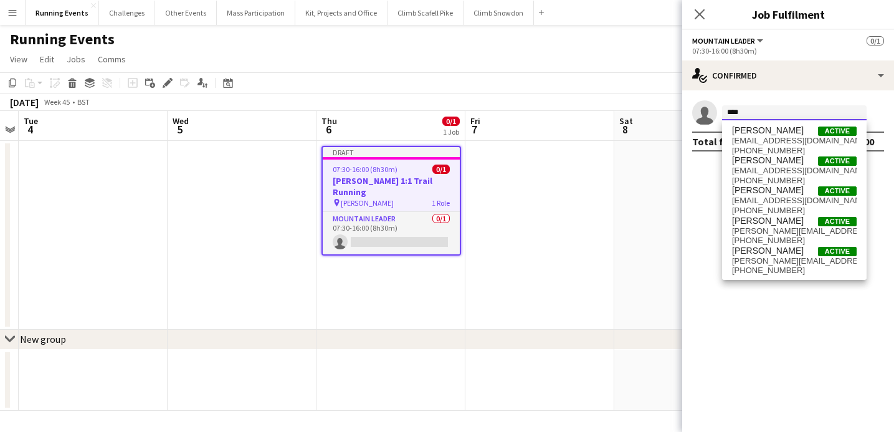
type input "****"
type input "**********"
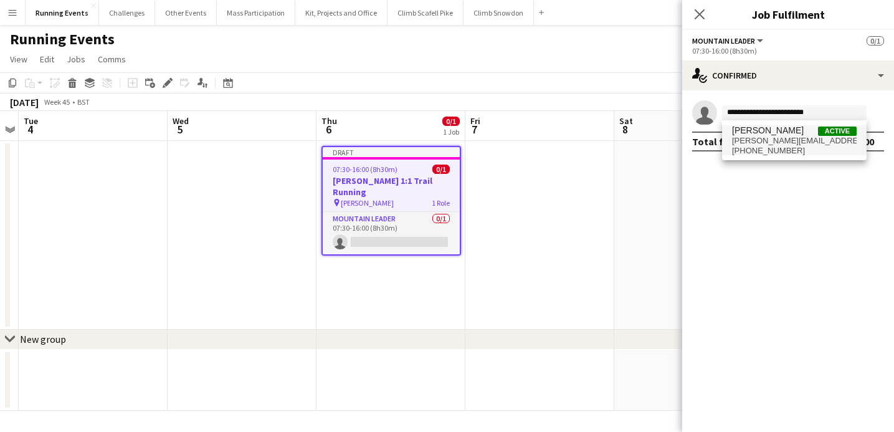
click at [773, 135] on span "[PERSON_NAME]" at bounding box center [768, 130] width 72 height 11
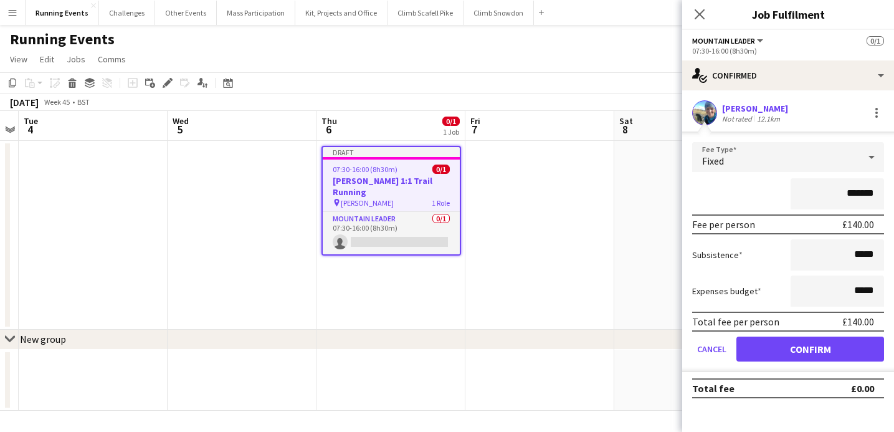
click at [807, 347] on button "Confirm" at bounding box center [810, 348] width 148 height 25
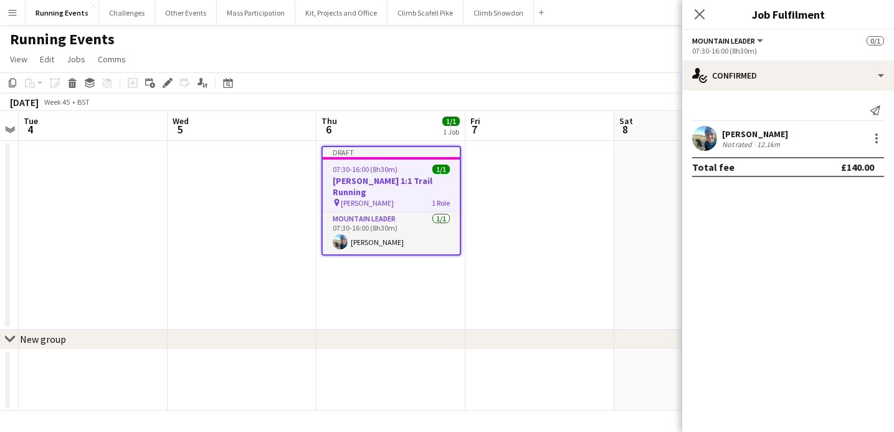
click at [431, 298] on app-date-cell "Draft 07:30-16:00 (8h30m) 1/1 [PERSON_NAME] 1:1 Trail Running pin [PERSON_NAME]…" at bounding box center [391, 235] width 149 height 189
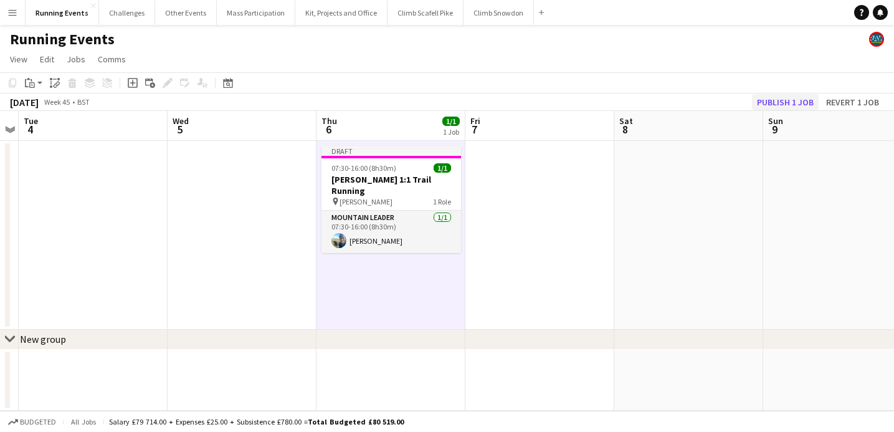
click at [806, 103] on button "Publish 1 job" at bounding box center [785, 102] width 67 height 16
